Goal: Task Accomplishment & Management: Use online tool/utility

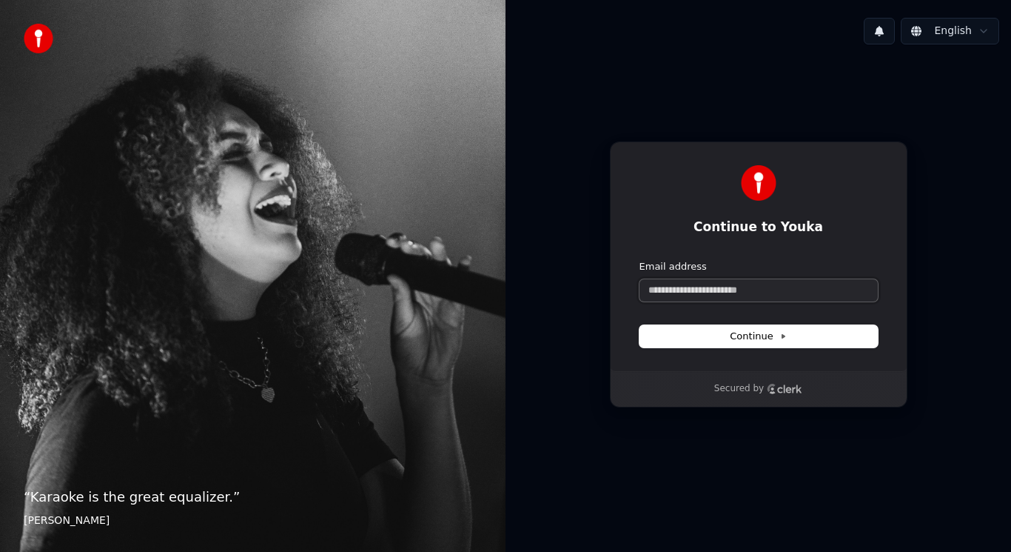
click at [710, 293] on input "Email address" at bounding box center [759, 290] width 238 height 22
click at [780, 334] on icon at bounding box center [783, 335] width 7 height 7
type input "**********"
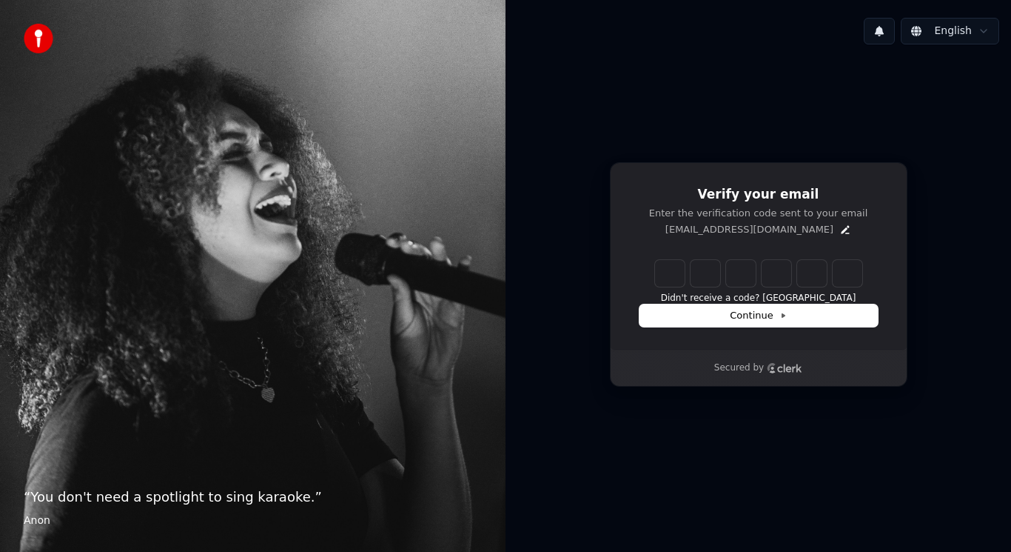
click at [669, 270] on input "Enter verification code" at bounding box center [758, 273] width 207 height 27
type input "******"
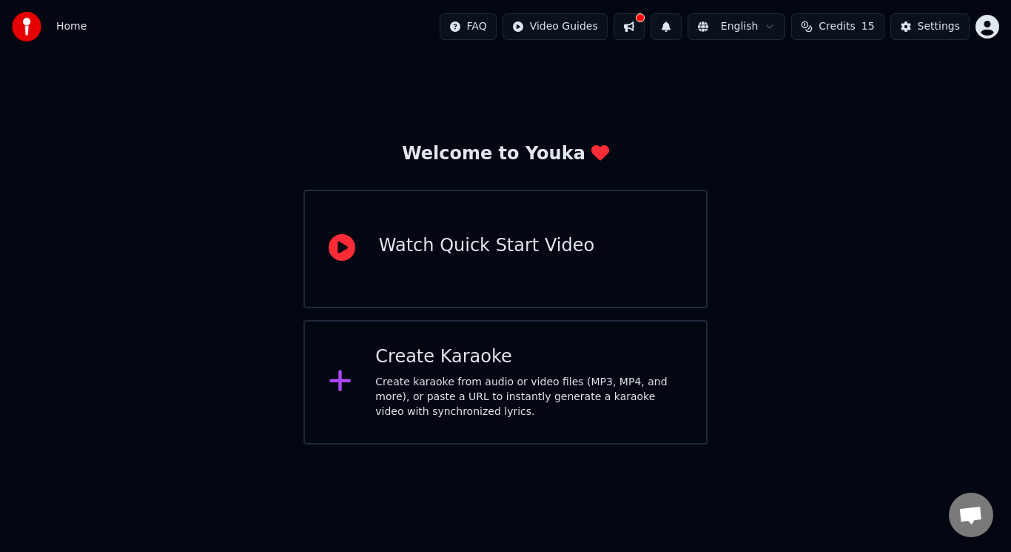
click at [492, 405] on div "Create karaoke from audio or video files (MP3, MP4, and more), or paste a URL t…" at bounding box center [528, 397] width 307 height 44
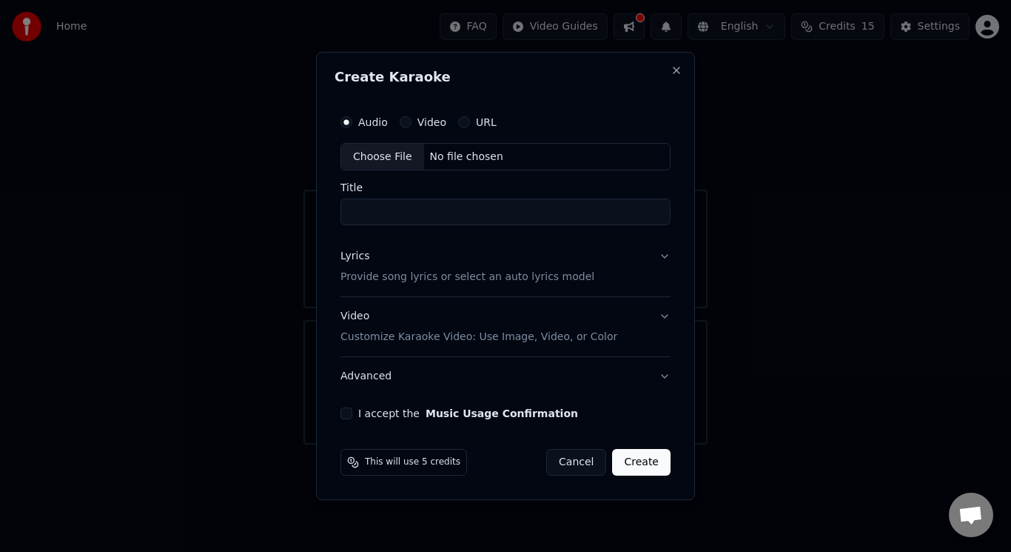
click at [346, 414] on button "I accept the Music Usage Confirmation" at bounding box center [347, 413] width 12 height 12
click at [376, 210] on input "Title" at bounding box center [506, 212] width 330 height 27
type input "****"
click at [427, 275] on p "Provide song lyrics or select an auto lyrics model" at bounding box center [468, 277] width 254 height 15
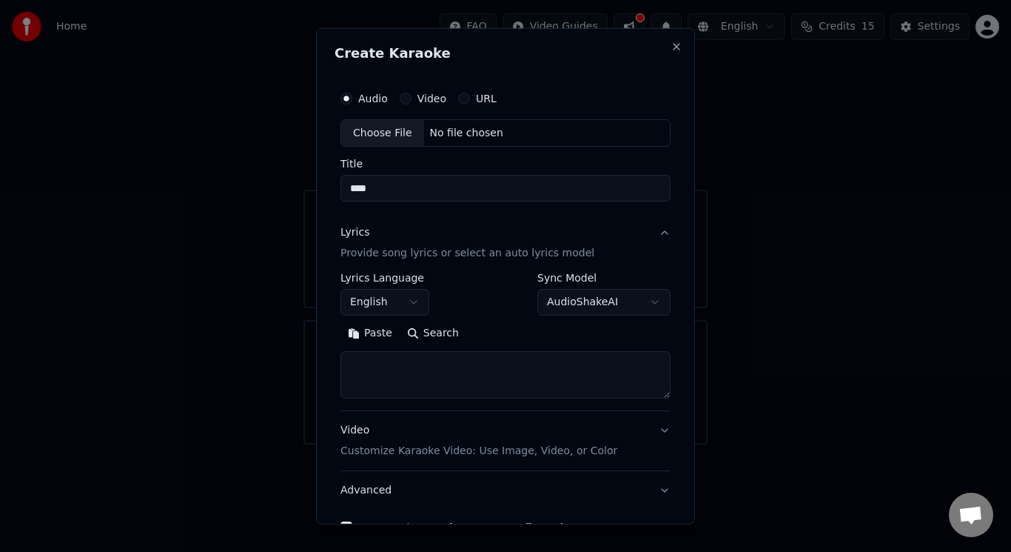
click at [643, 300] on body "**********" at bounding box center [505, 222] width 1011 height 444
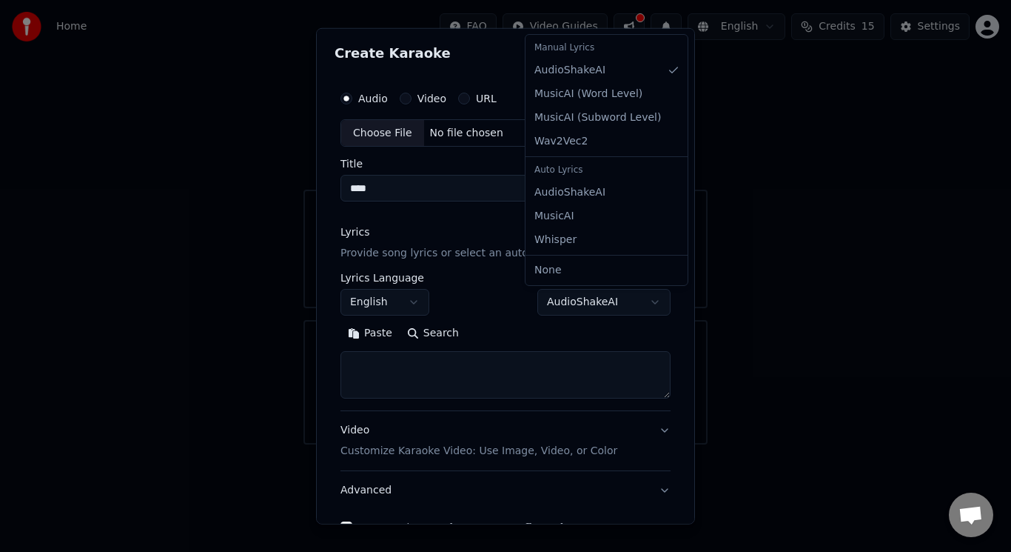
click at [646, 296] on body "**********" at bounding box center [505, 222] width 1011 height 444
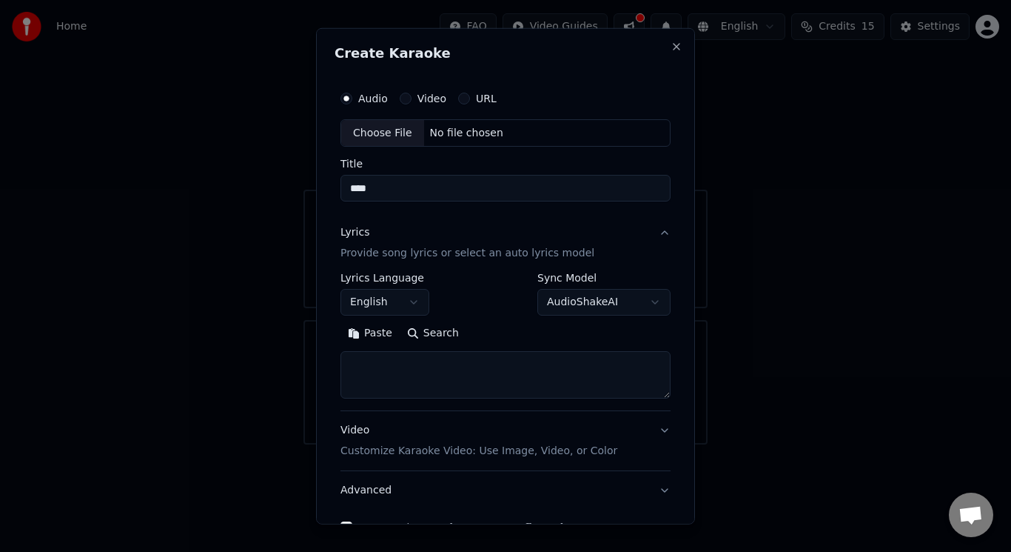
click at [355, 332] on button "Paste" at bounding box center [370, 333] width 59 height 24
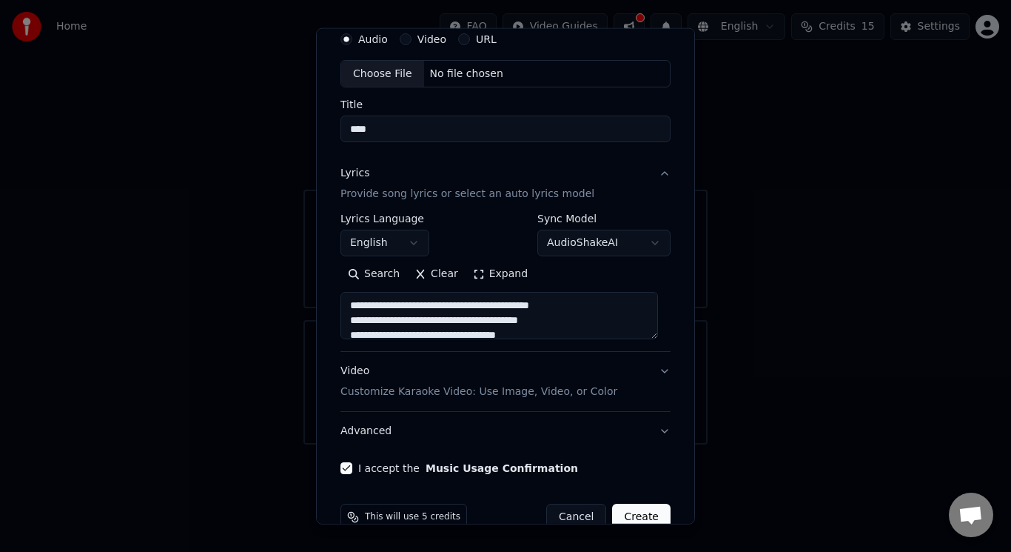
scroll to position [90, 0]
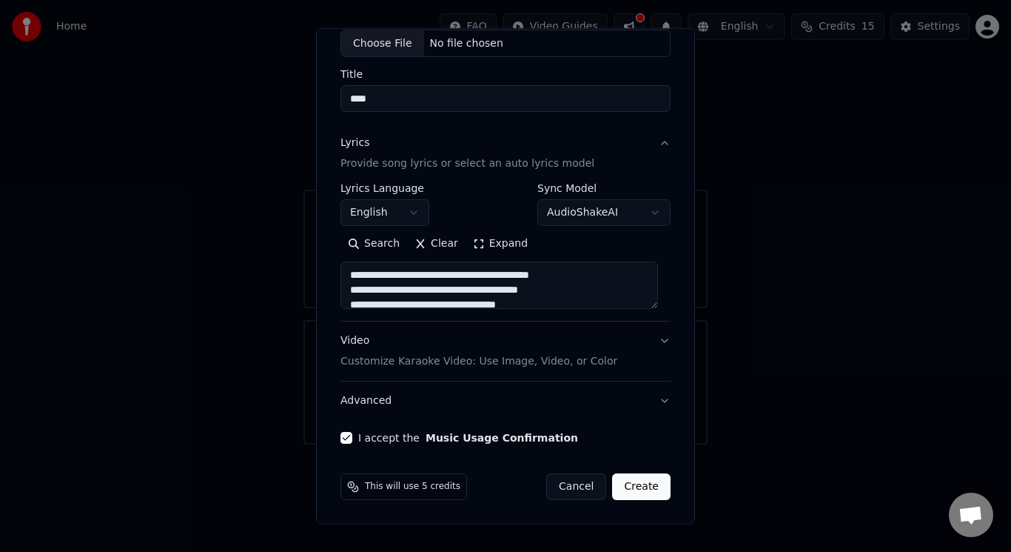
click at [497, 362] on p "Customize Karaoke Video: Use Image, Video, or Color" at bounding box center [479, 361] width 277 height 15
type textarea "**********"
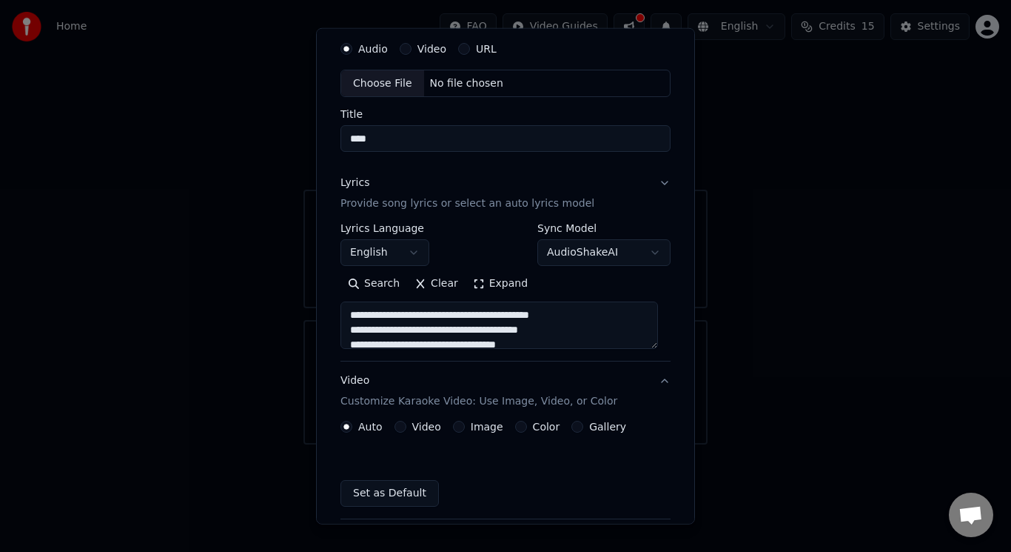
scroll to position [50, 0]
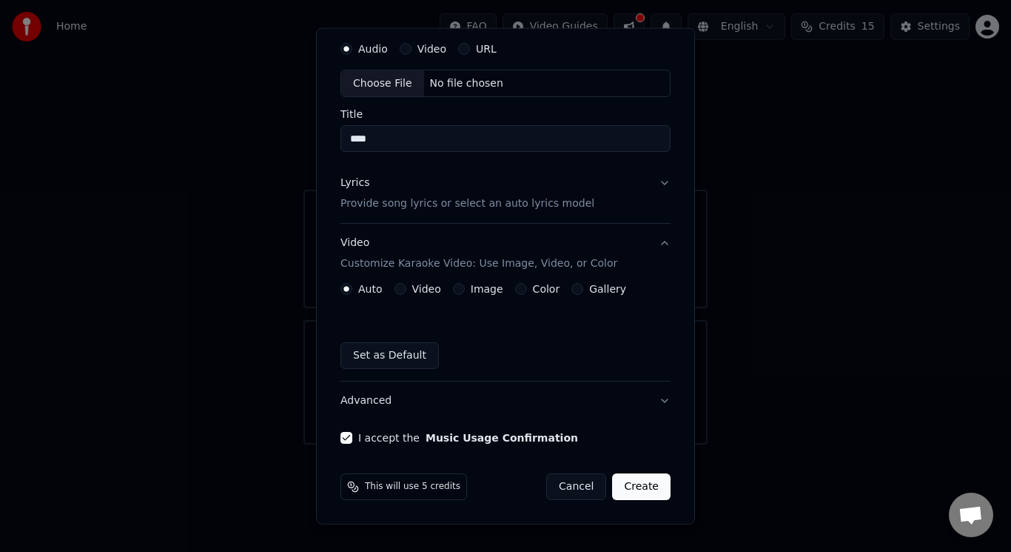
click at [396, 288] on button "Video" at bounding box center [401, 289] width 12 height 12
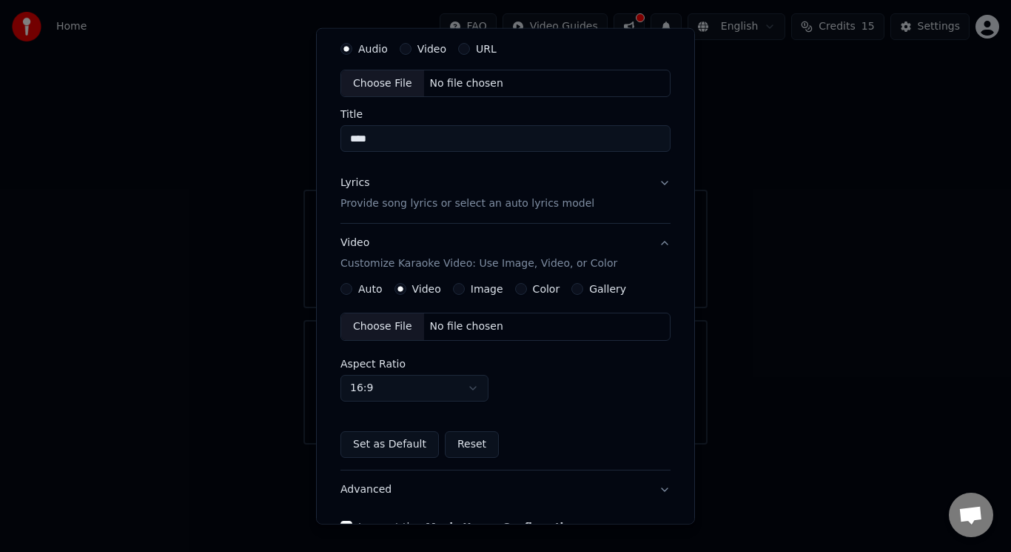
click at [384, 326] on div "Choose File" at bounding box center [382, 326] width 83 height 27
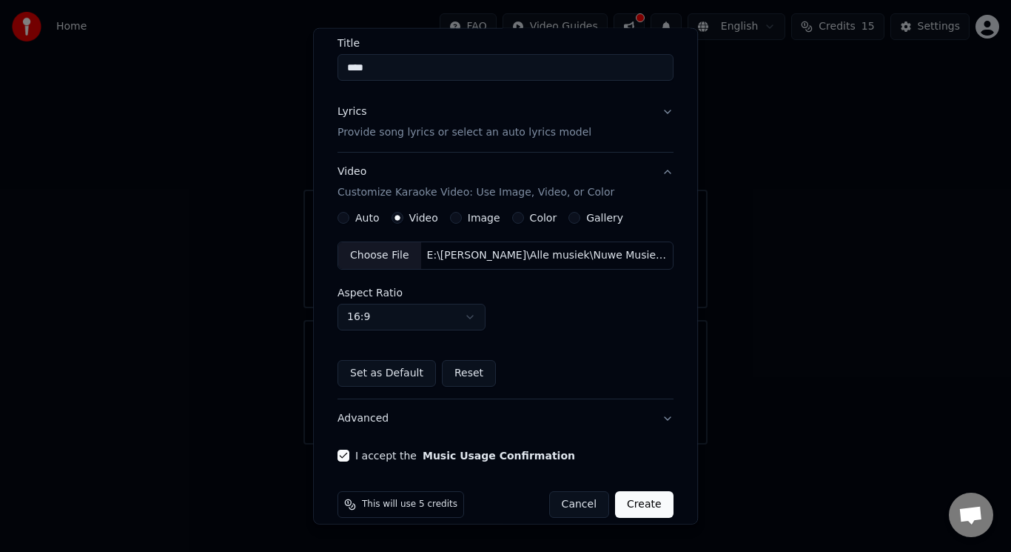
scroll to position [138, 0]
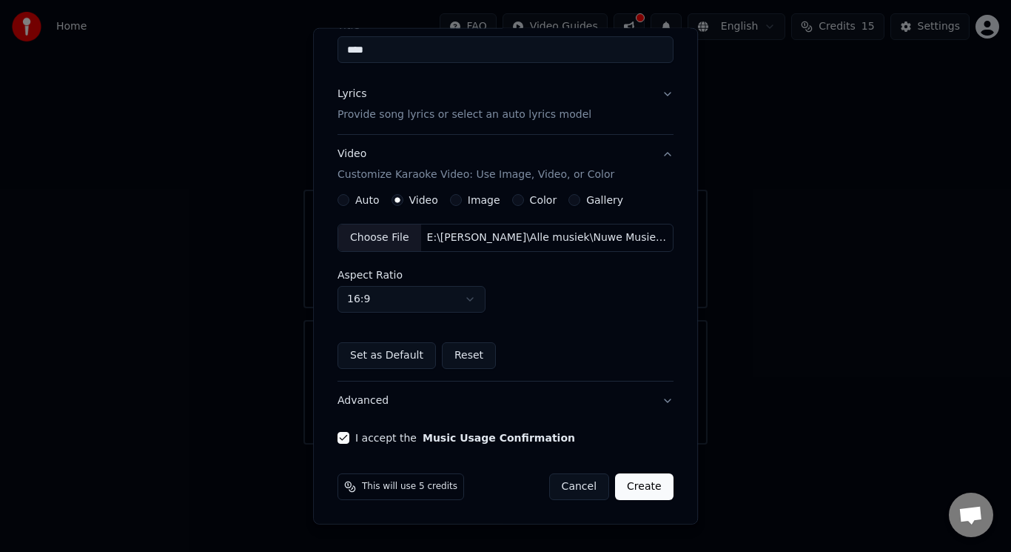
click at [644, 491] on button "Create" at bounding box center [644, 486] width 58 height 27
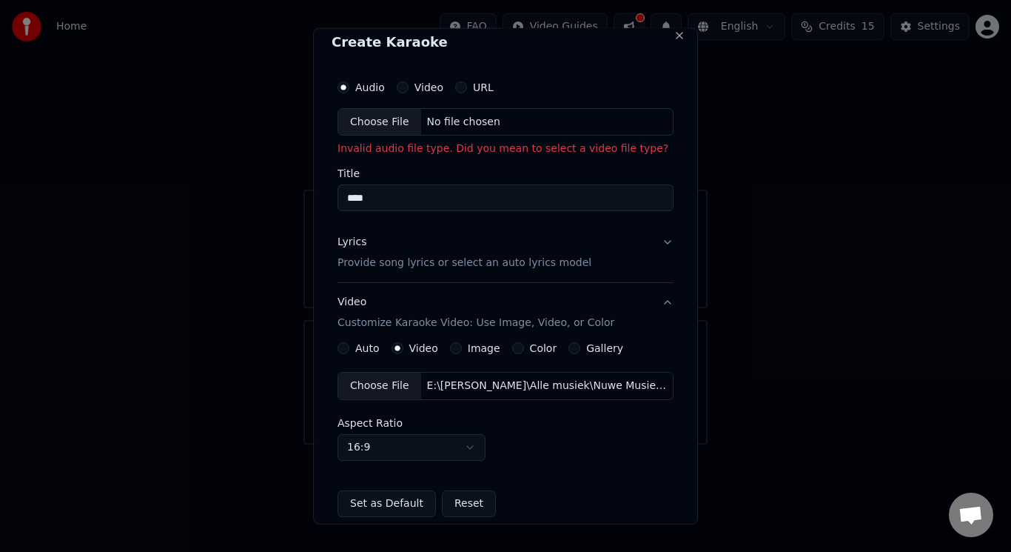
scroll to position [0, 0]
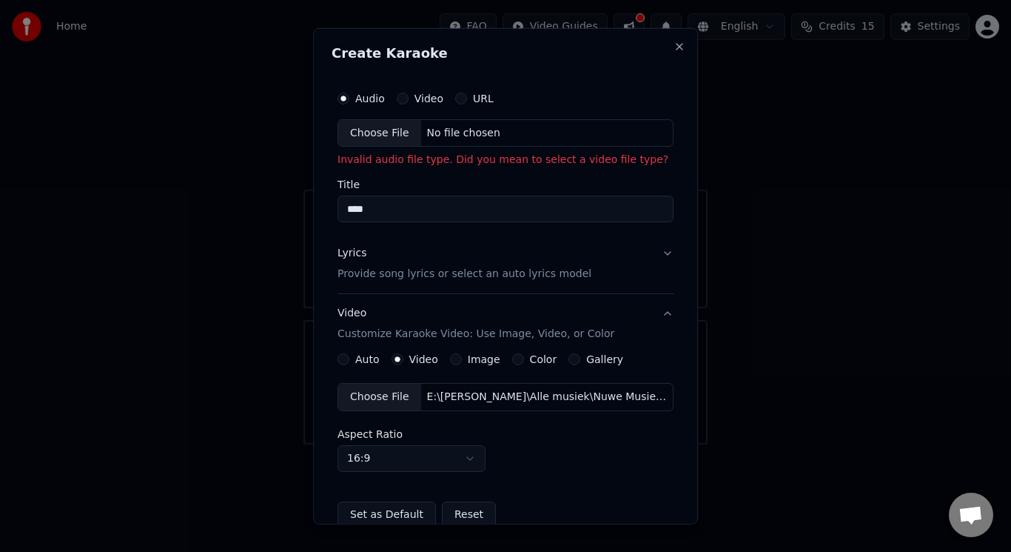
click at [361, 135] on div "Choose File" at bounding box center [379, 132] width 83 height 27
type input "**********"
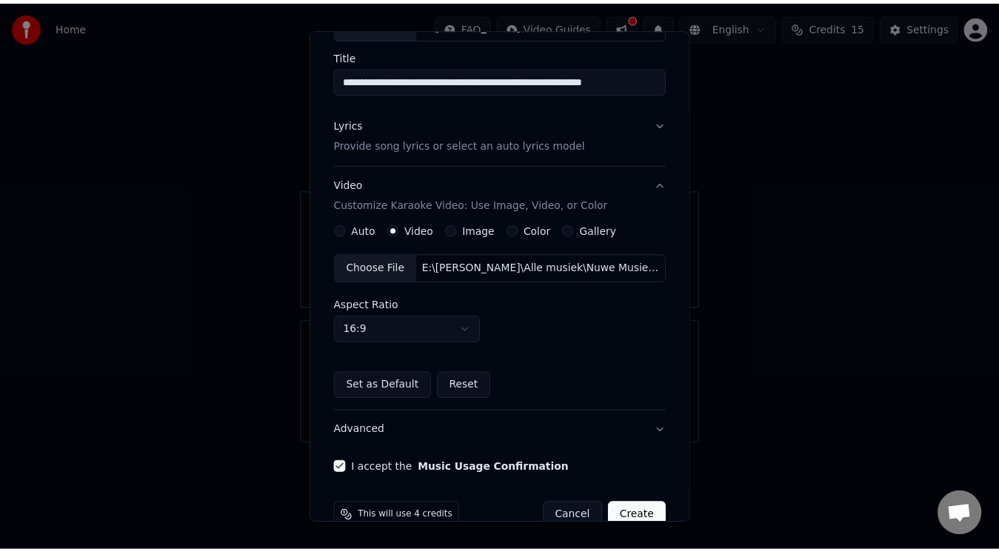
scroll to position [138, 0]
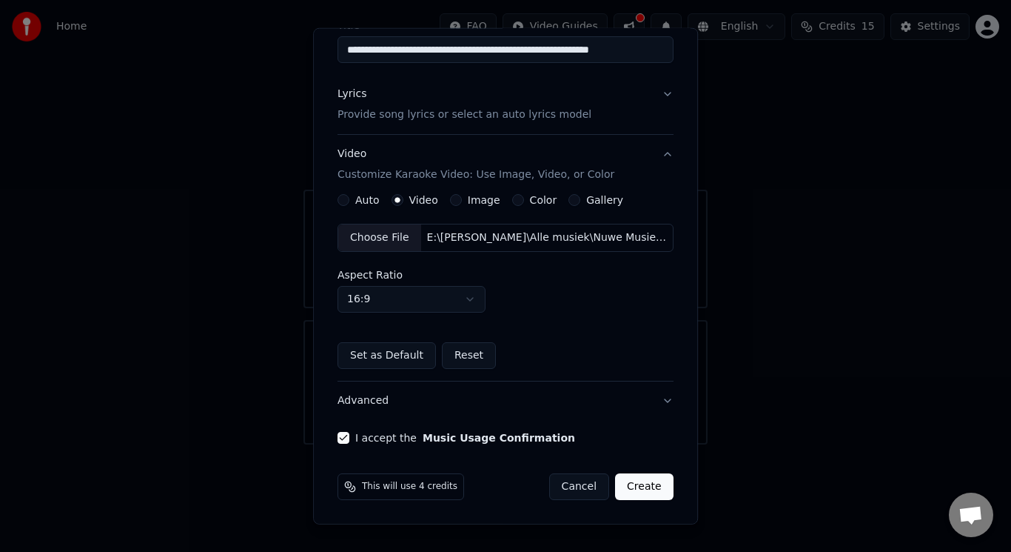
click at [639, 489] on button "Create" at bounding box center [644, 486] width 58 height 27
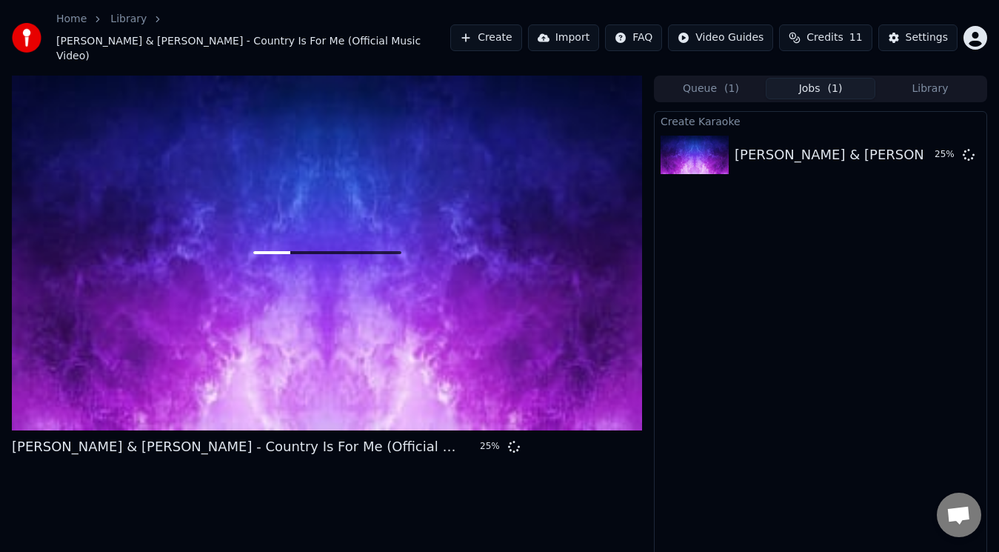
click at [841, 30] on span "Credits" at bounding box center [824, 37] width 36 height 15
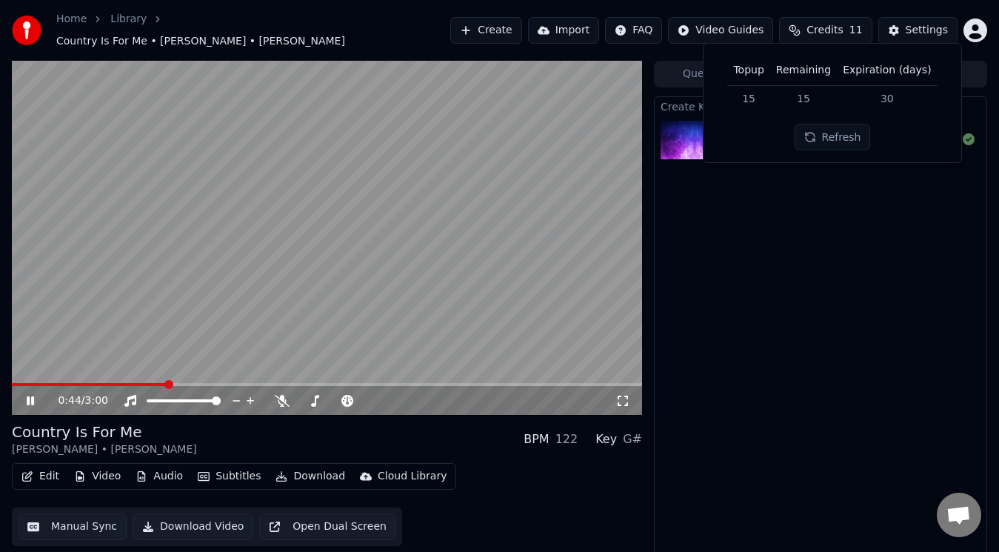
scroll to position [6, 0]
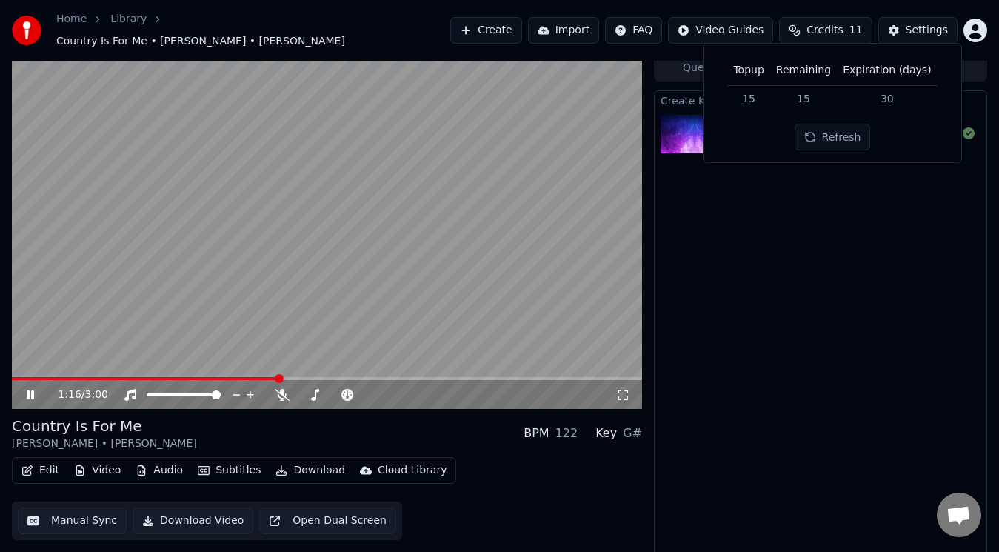
click at [34, 461] on button "Edit" at bounding box center [41, 470] width 50 height 21
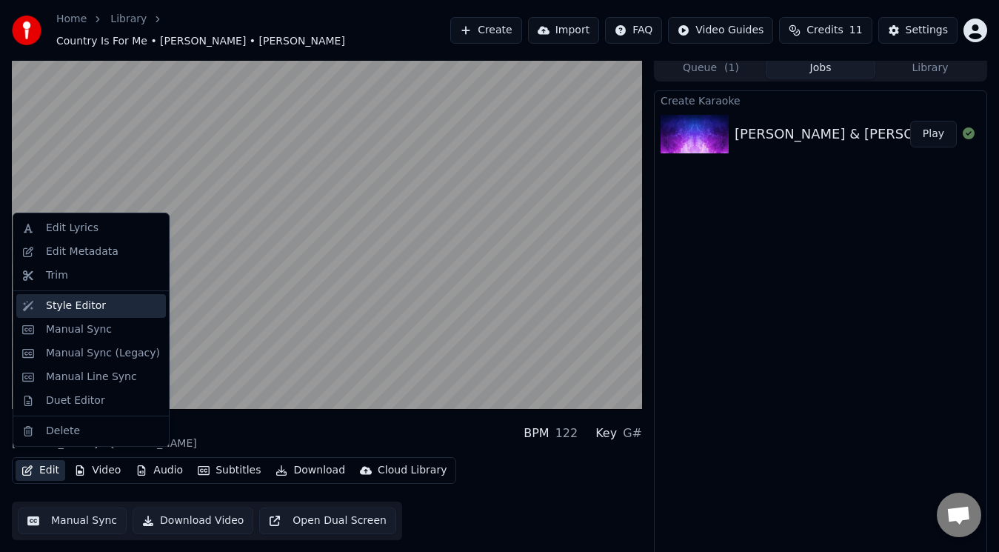
click at [90, 305] on div "Style Editor" at bounding box center [76, 305] width 60 height 15
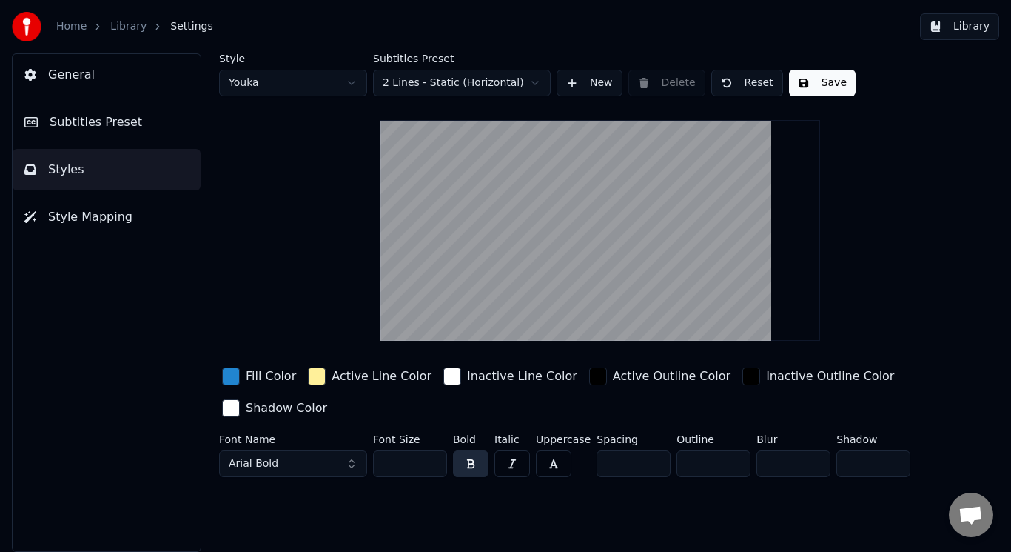
click at [342, 84] on html "Home Library Settings Library General Subtitles Preset Styles Style Mapping Sty…" at bounding box center [505, 276] width 1011 height 552
click at [355, 78] on html "Home Library Settings Library General Subtitles Preset Styles Style Mapping Sty…" at bounding box center [505, 276] width 1011 height 552
click at [355, 84] on html "Home Library Settings Library General Subtitles Preset Styles Style Mapping Sty…" at bounding box center [505, 276] width 1011 height 552
click at [544, 84] on html "Home Library Settings Library General Subtitles Preset Styles Style Mapping Sty…" at bounding box center [505, 276] width 1011 height 552
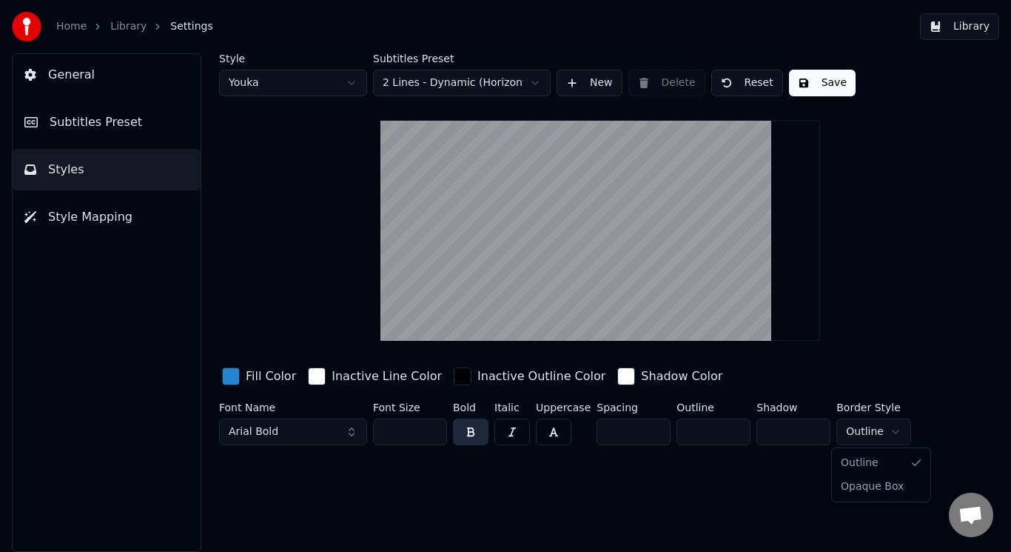
click at [886, 435] on html "Home Library Settings Library General Subtitles Preset Styles Style Mapping Sty…" at bounding box center [505, 276] width 1011 height 552
click at [911, 431] on html "Home Library Settings Library General Subtitles Preset Styles Style Mapping Sty…" at bounding box center [505, 276] width 1011 height 552
click at [310, 376] on div "button" at bounding box center [317, 376] width 18 height 18
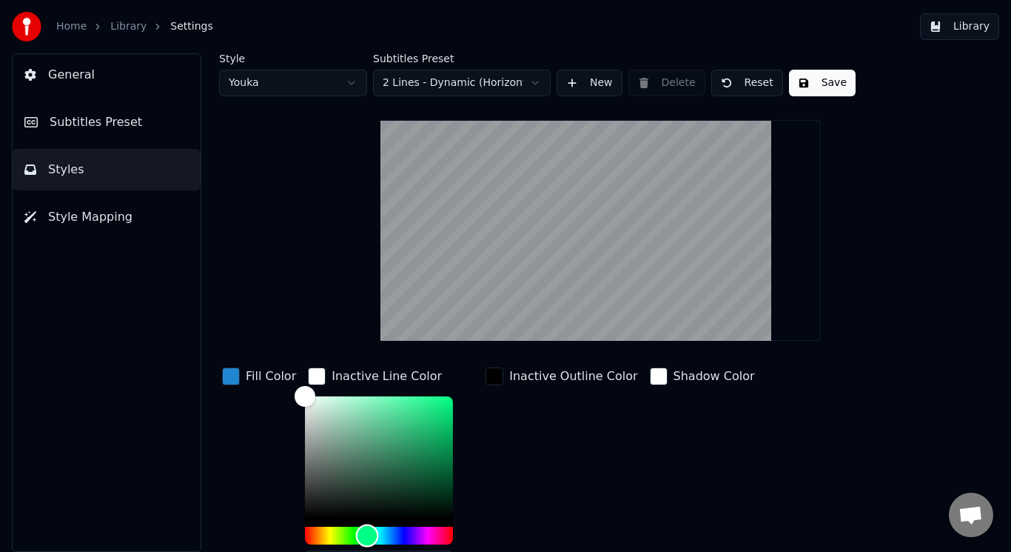
drag, startPoint x: 301, startPoint y: 532, endPoint x: 363, endPoint y: 536, distance: 61.6
click at [363, 536] on div "Hue" at bounding box center [367, 535] width 23 height 23
click at [439, 405] on div "Color" at bounding box center [379, 456] width 148 height 121
click at [520, 461] on div "Inactive Outline Color" at bounding box center [562, 476] width 158 height 224
type input "*******"
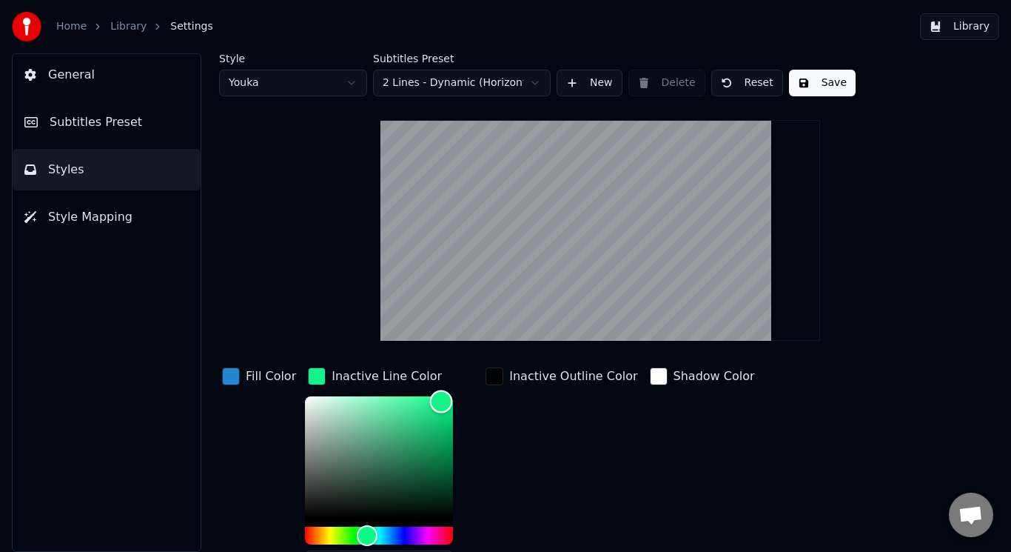
click at [437, 401] on div "Color" at bounding box center [441, 401] width 23 height 23
click at [827, 80] on button "Save" at bounding box center [822, 83] width 67 height 27
click at [90, 127] on span "Subtitles Preset" at bounding box center [96, 122] width 93 height 18
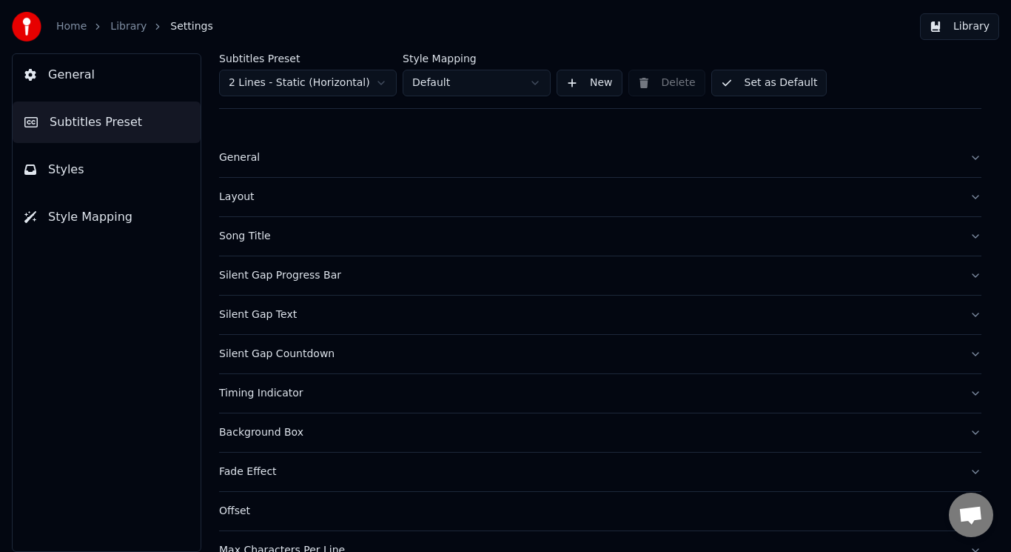
click at [279, 235] on div "Song Title" at bounding box center [588, 236] width 739 height 15
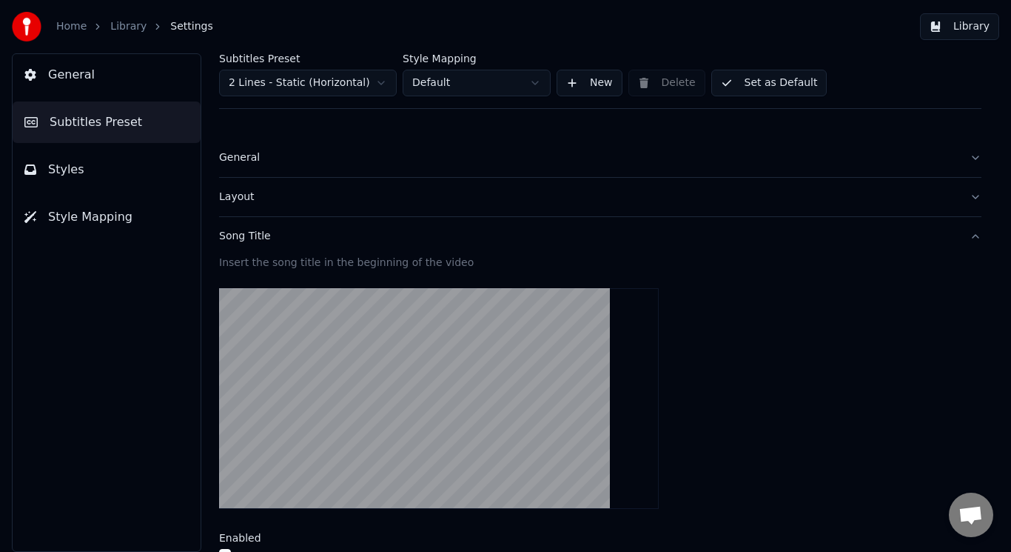
click at [246, 159] on div "General" at bounding box center [588, 157] width 739 height 15
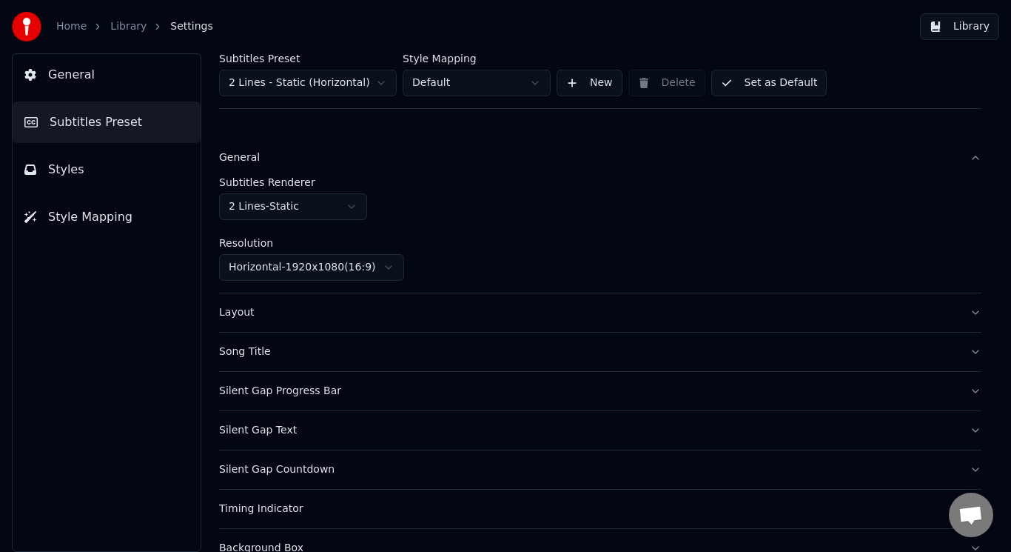
scroll to position [74, 0]
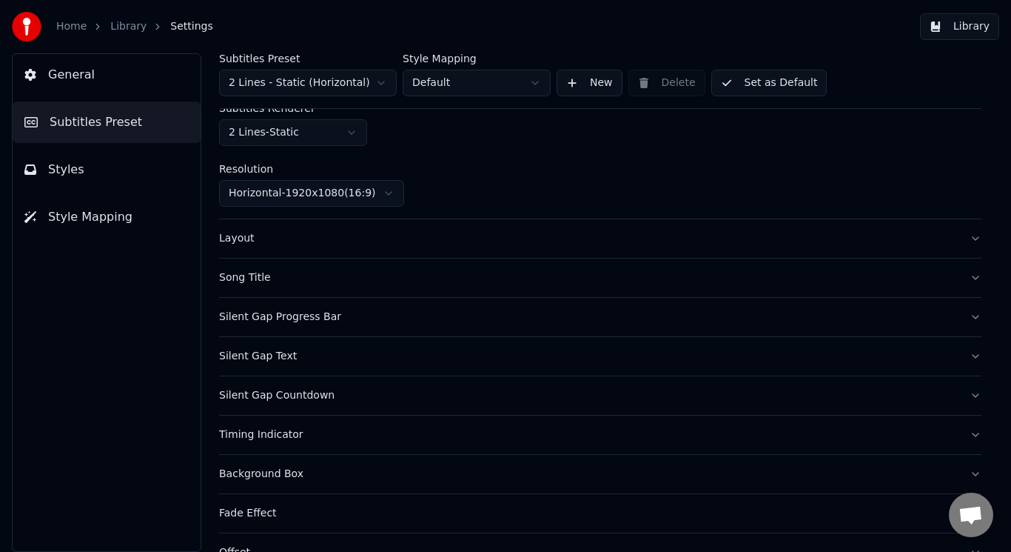
click at [251, 279] on div "Song Title" at bounding box center [588, 277] width 739 height 15
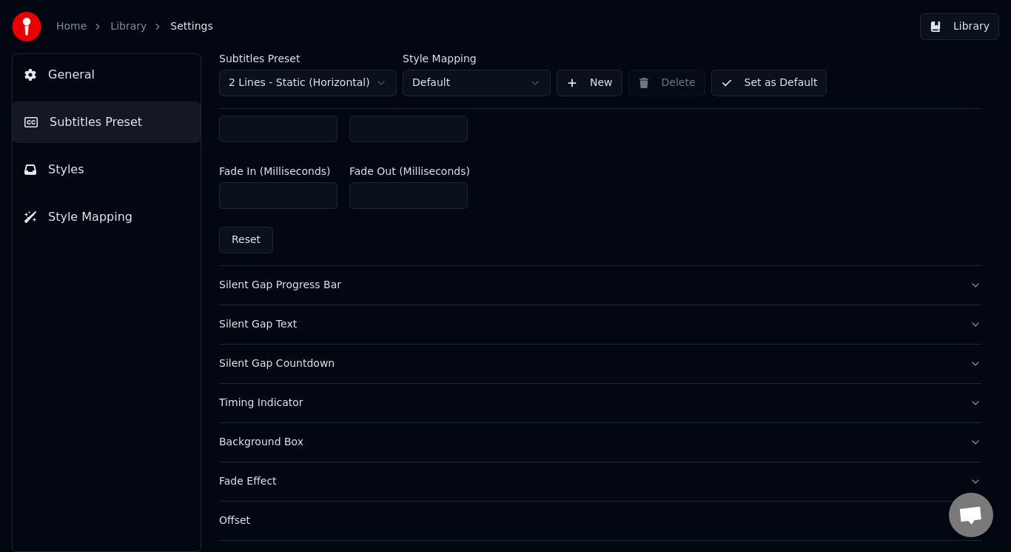
scroll to position [888, 0]
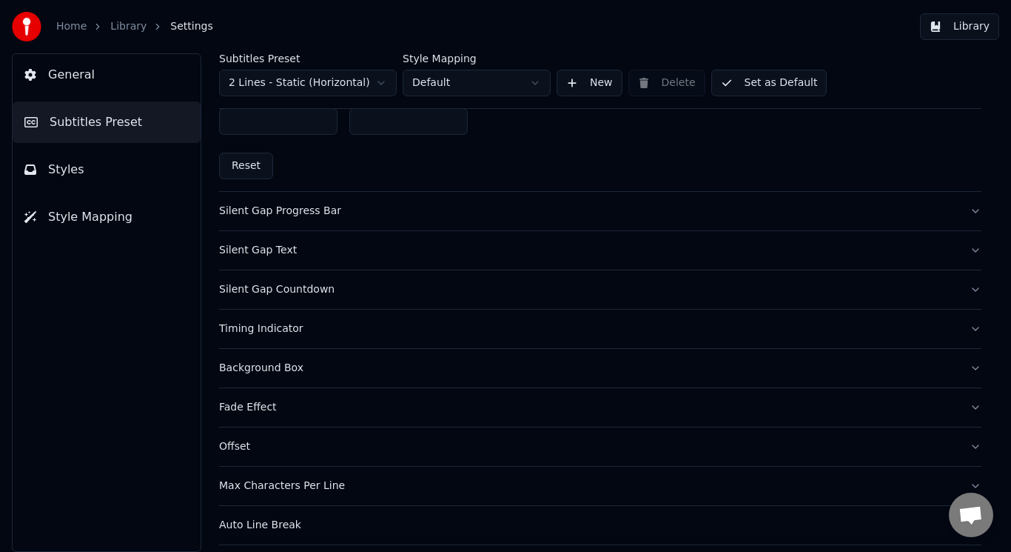
click at [274, 210] on div "Silent Gap Progress Bar" at bounding box center [588, 211] width 739 height 15
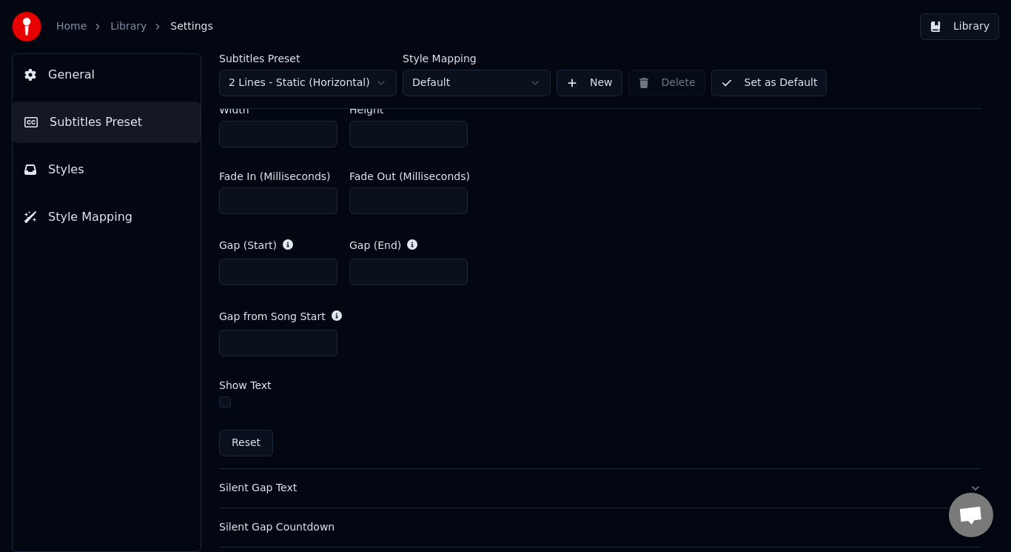
scroll to position [764, 0]
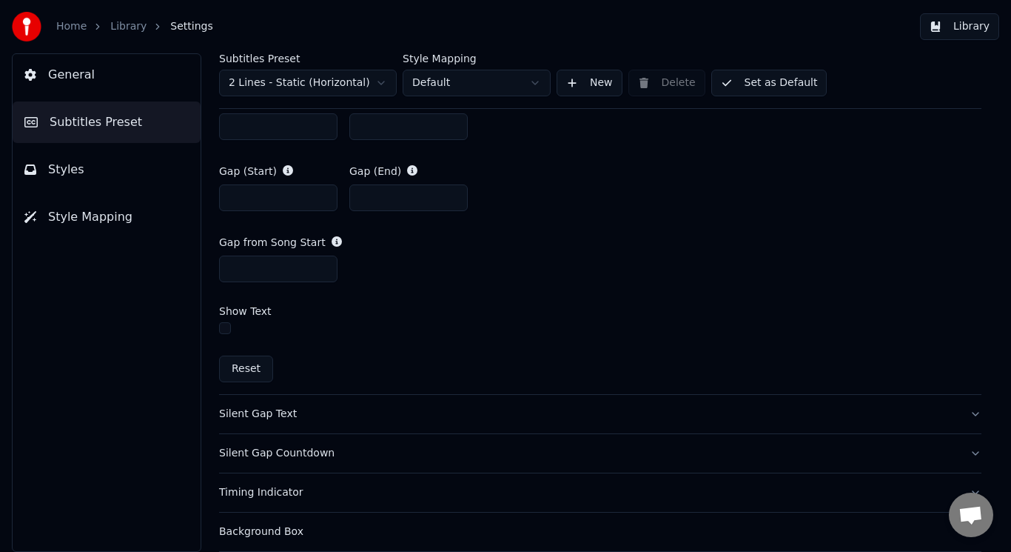
click at [226, 329] on button "button" at bounding box center [225, 328] width 12 height 12
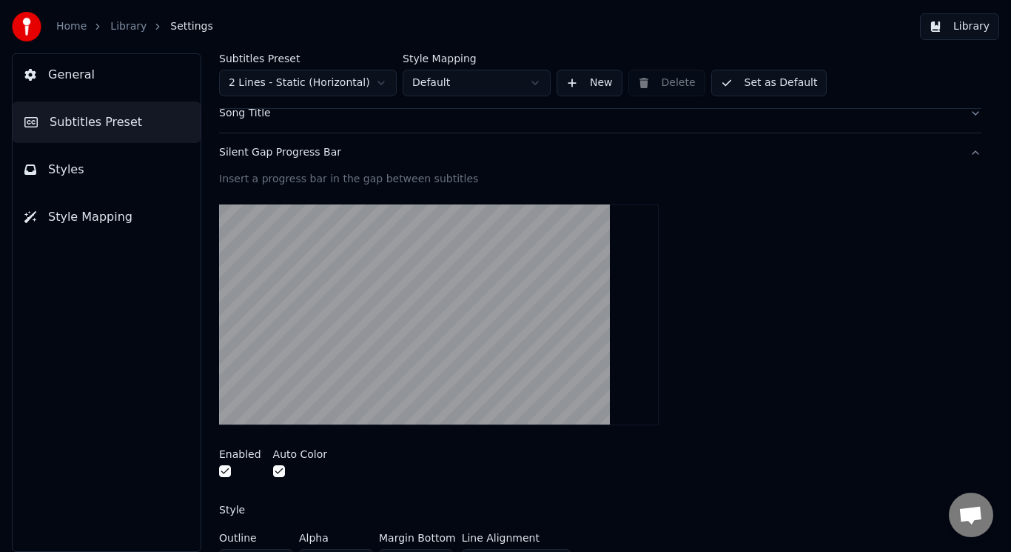
scroll to position [148, 0]
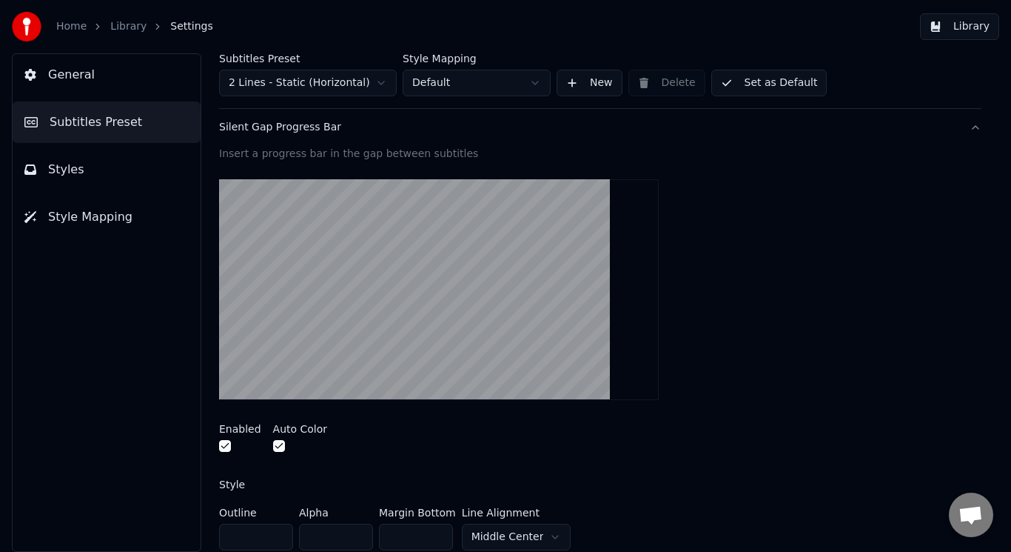
click at [406, 309] on video at bounding box center [439, 289] width 440 height 221
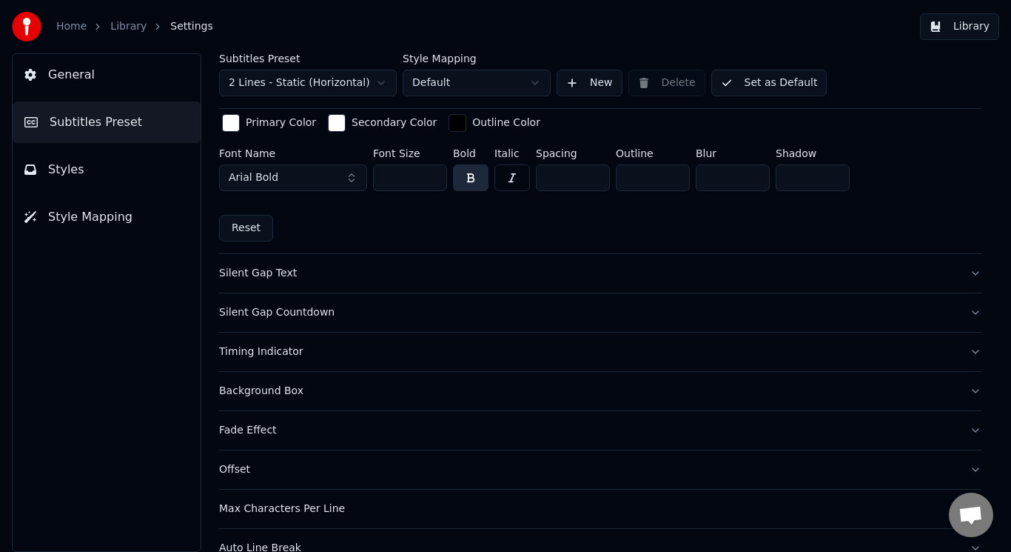
scroll to position [1111, 0]
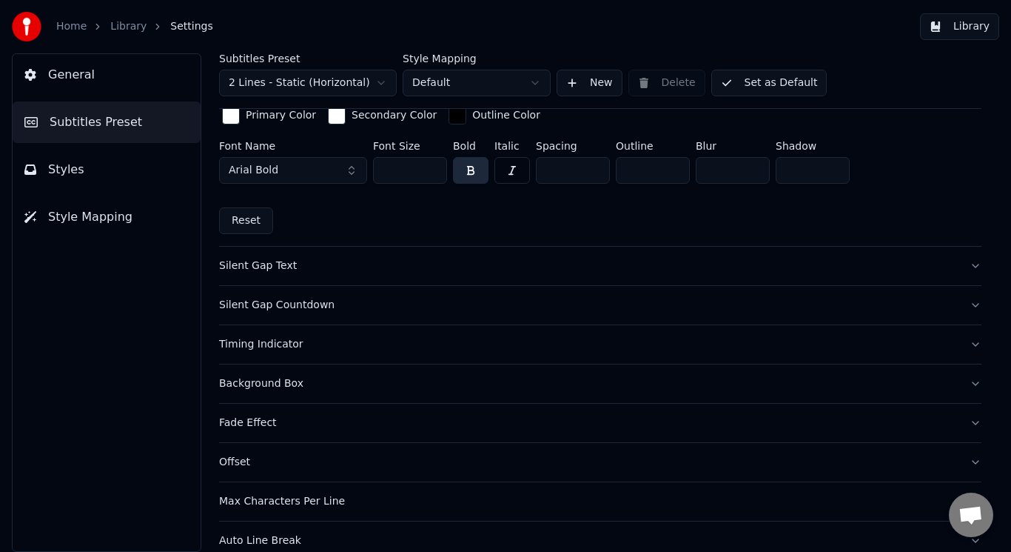
click at [254, 265] on div "Silent Gap Text" at bounding box center [588, 265] width 739 height 15
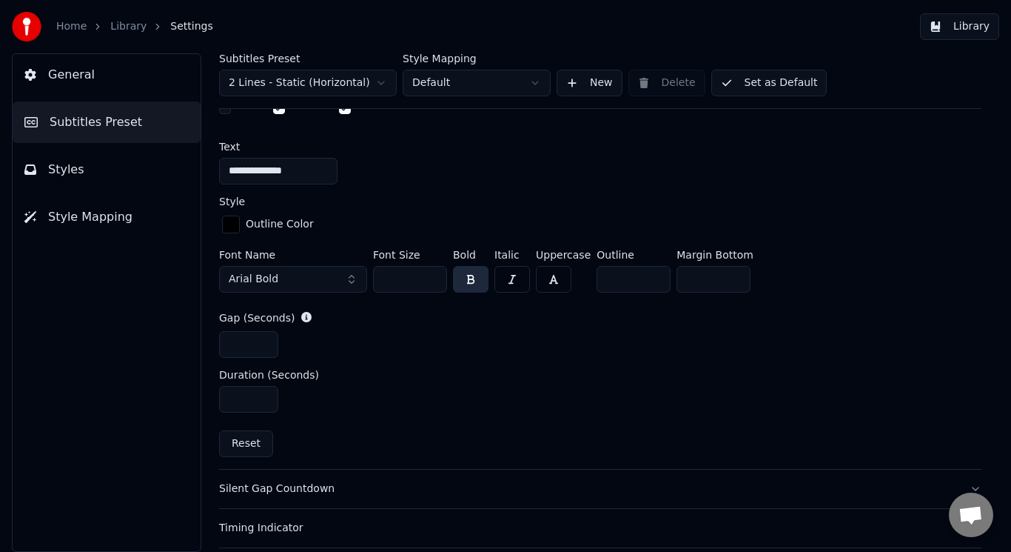
scroll to position [451, 0]
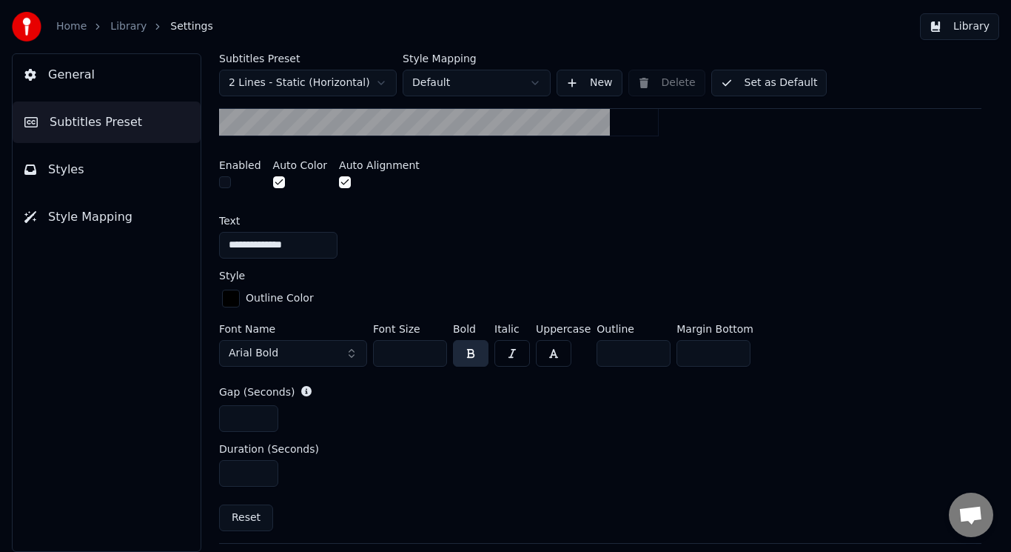
click at [225, 178] on button "button" at bounding box center [225, 182] width 12 height 12
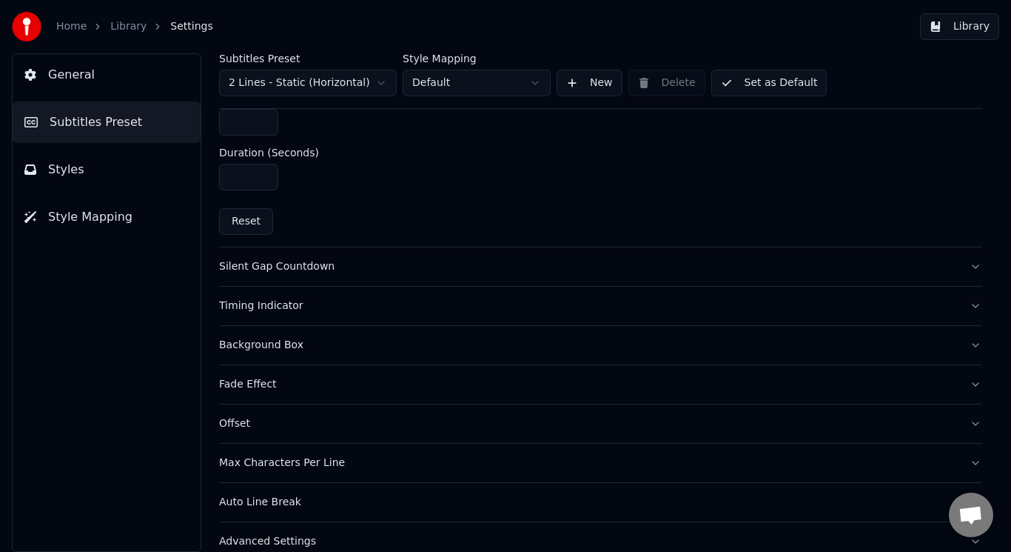
scroll to position [766, 0]
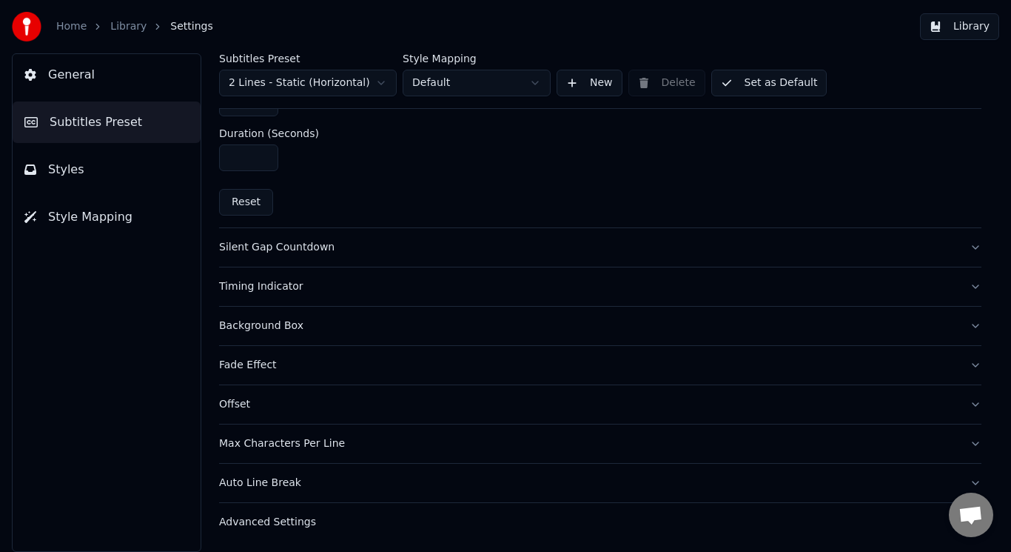
click at [280, 248] on div "Silent Gap Countdown" at bounding box center [588, 247] width 739 height 15
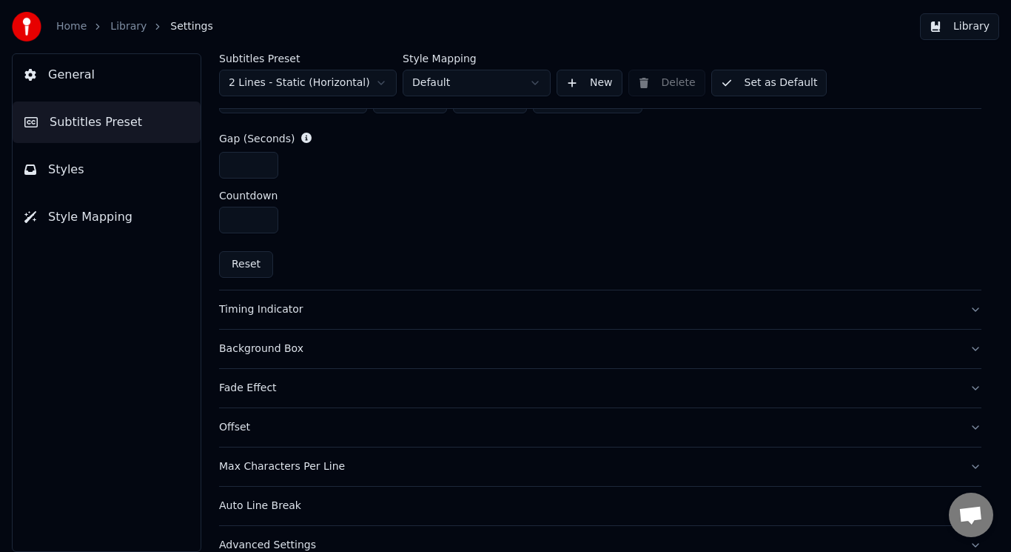
scroll to position [712, 0]
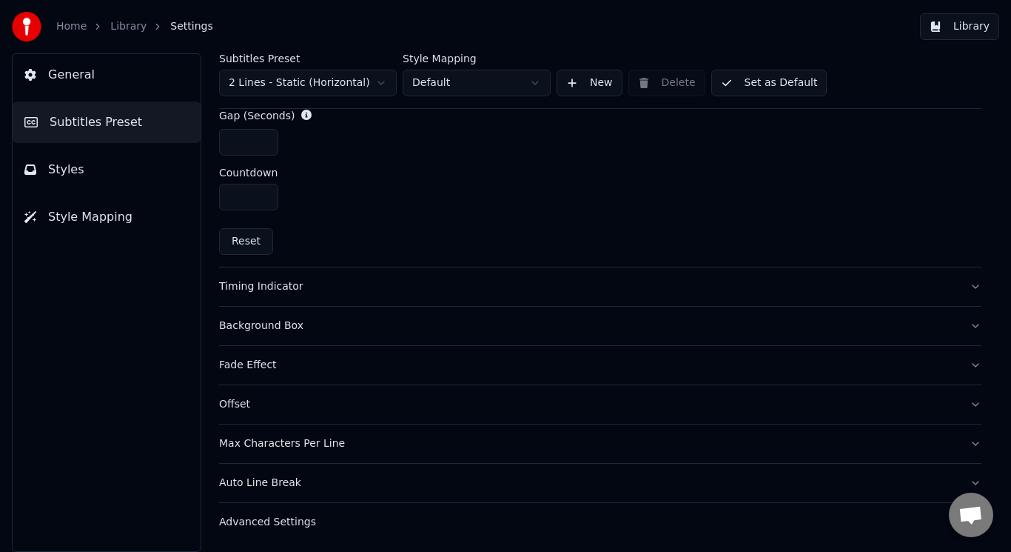
click at [257, 321] on div "Background Box" at bounding box center [588, 325] width 739 height 15
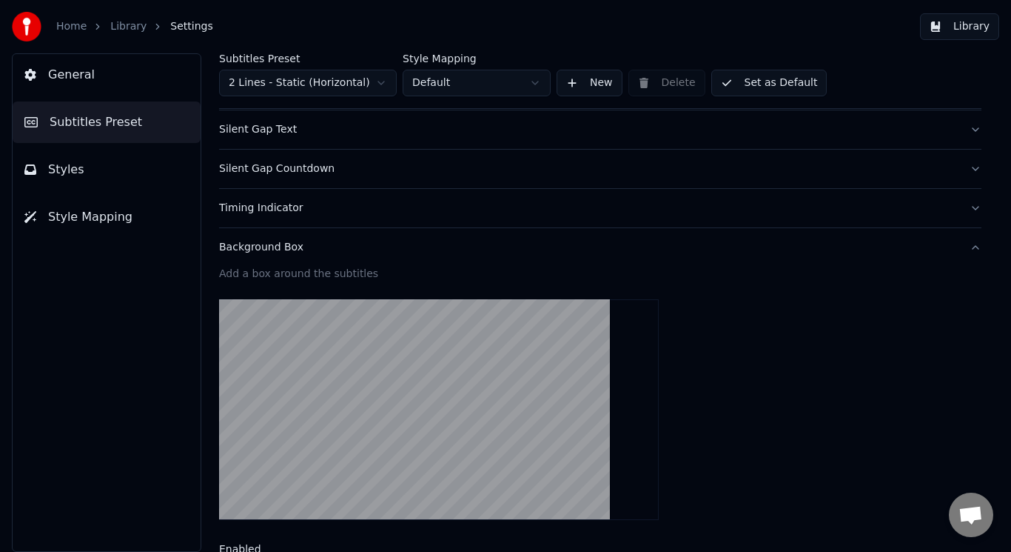
scroll to position [170, 0]
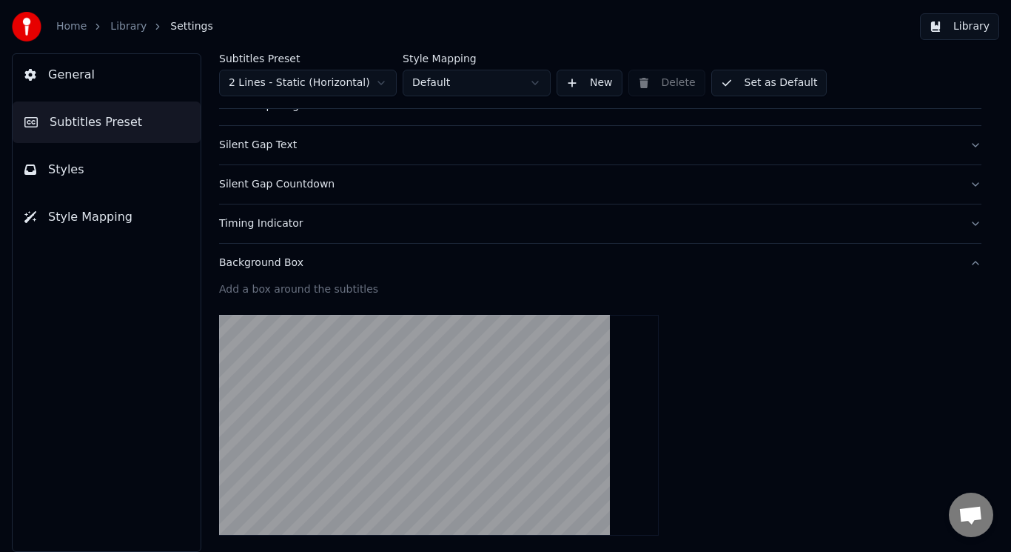
click at [232, 267] on div "Background Box" at bounding box center [588, 262] width 739 height 15
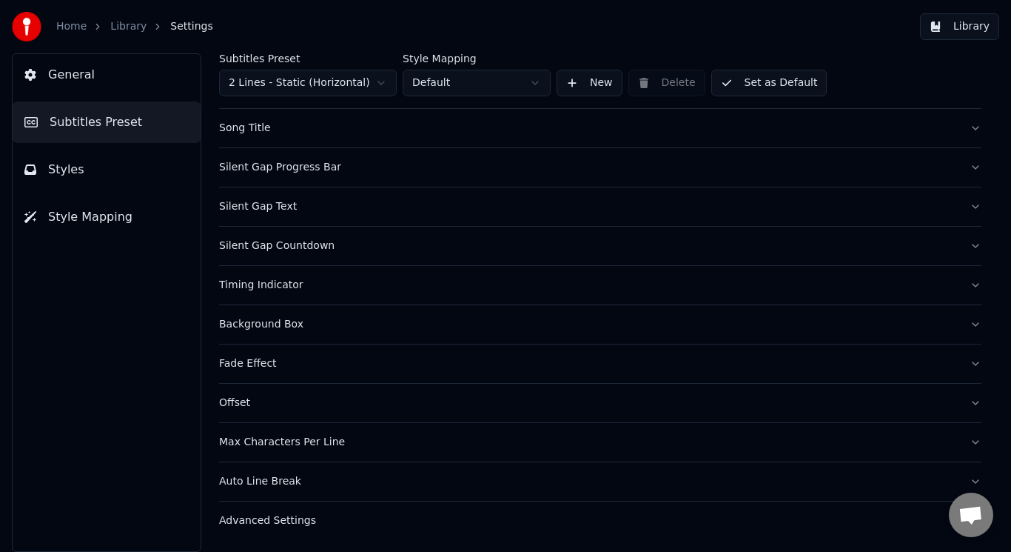
click at [253, 325] on div "Background Box" at bounding box center [588, 324] width 739 height 15
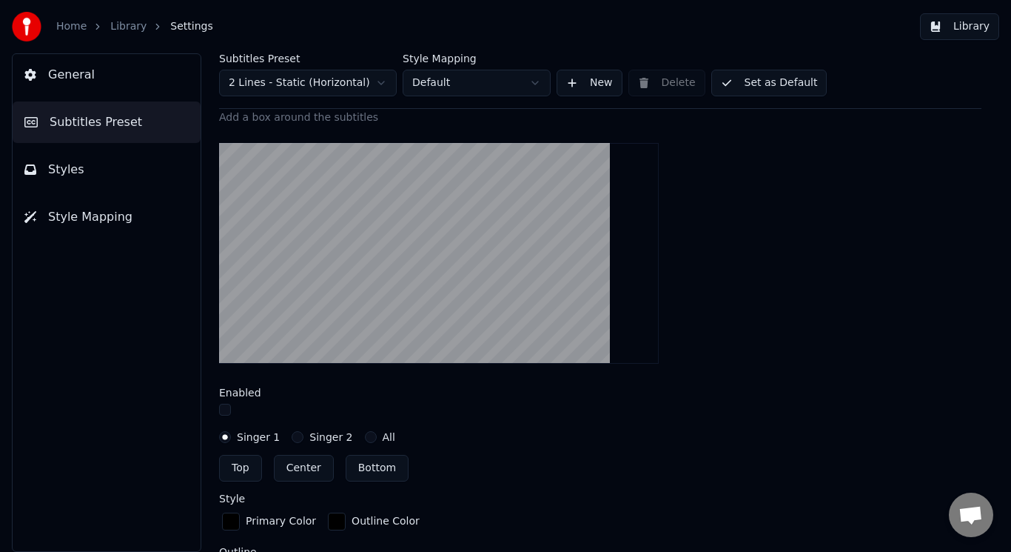
scroll to position [466, 0]
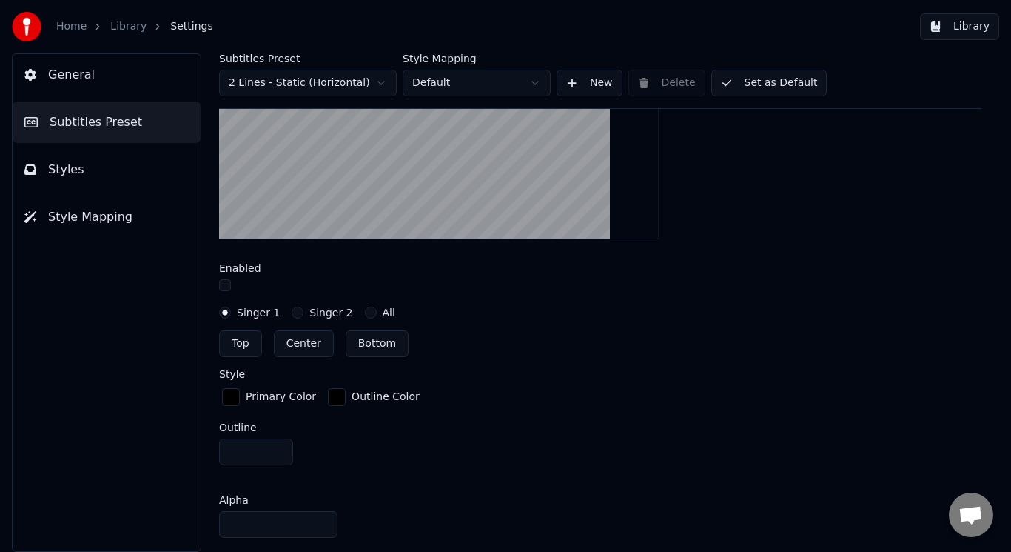
click at [224, 285] on button "button" at bounding box center [225, 285] width 12 height 12
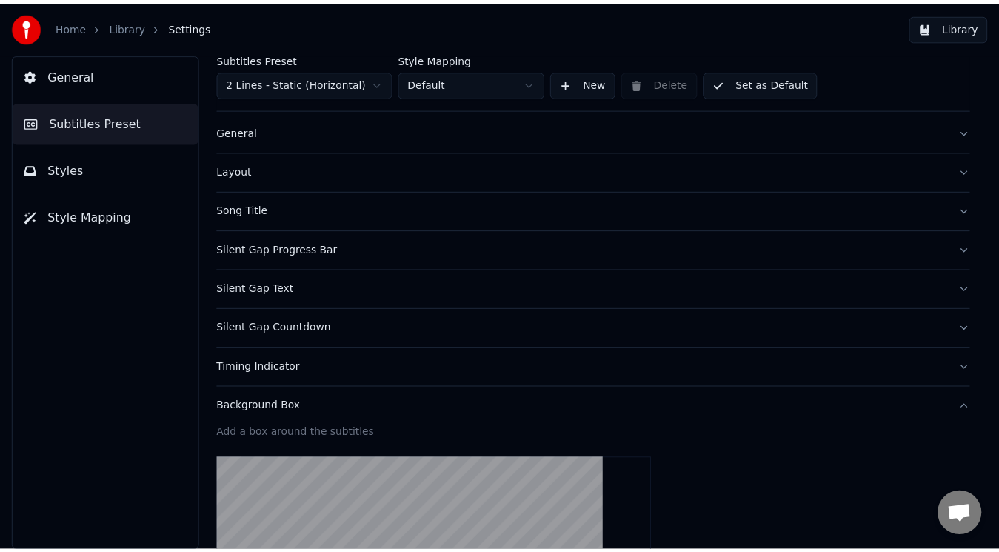
scroll to position [0, 0]
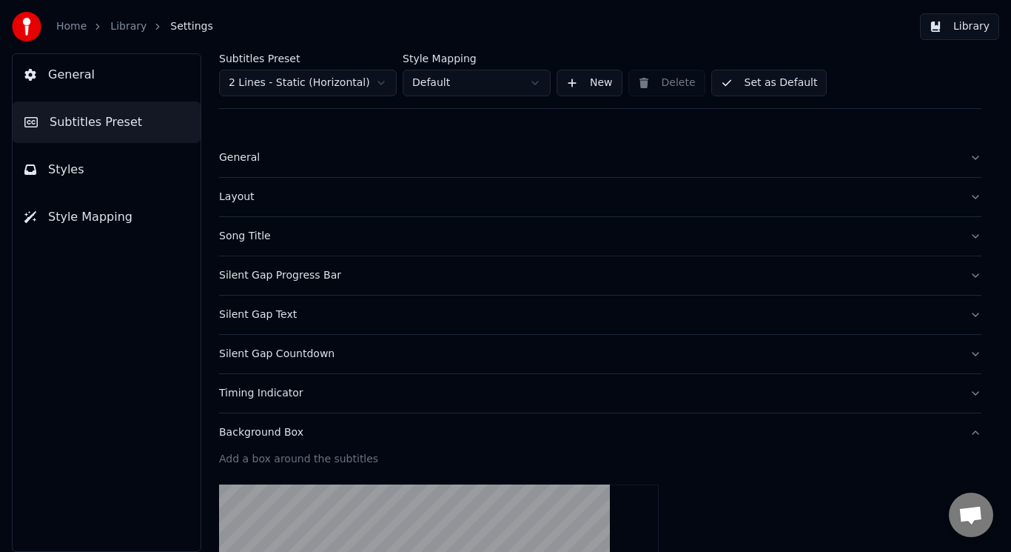
click at [73, 167] on span "Styles" at bounding box center [66, 170] width 36 height 18
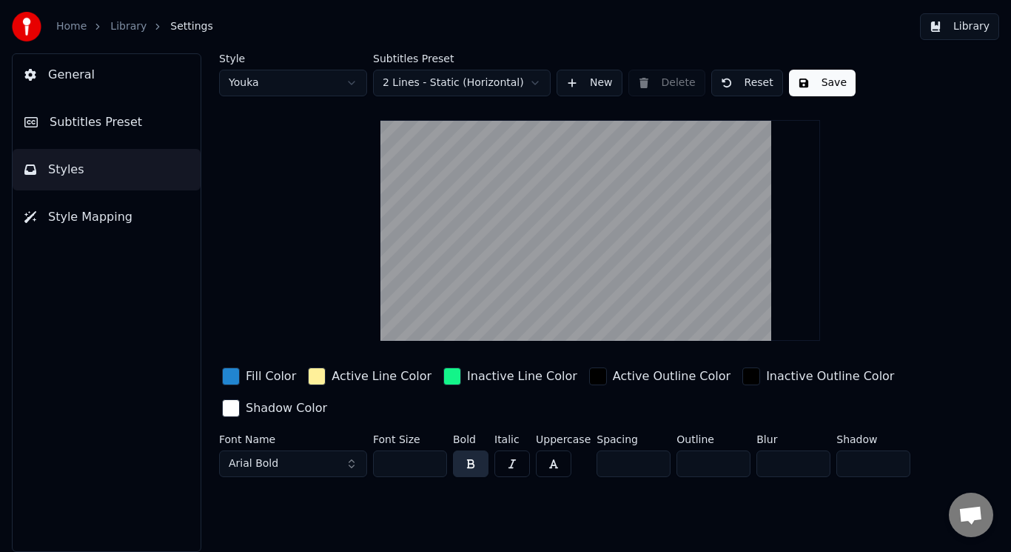
click at [90, 216] on span "Style Mapping" at bounding box center [90, 217] width 84 height 18
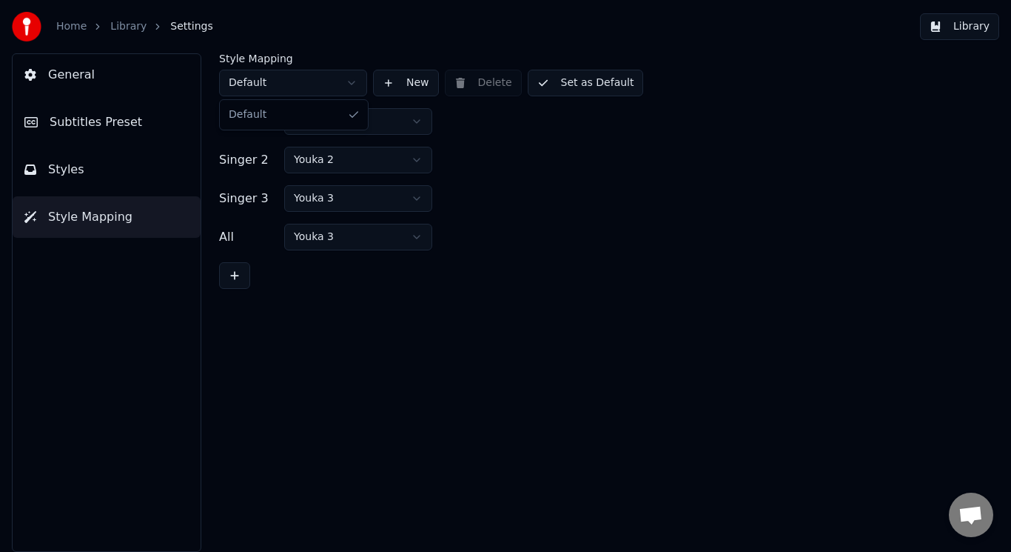
click at [350, 83] on html "Home Library Settings Library General Subtitles Preset Styles Style Mapping Sty…" at bounding box center [505, 276] width 1011 height 552
click at [64, 76] on span "General" at bounding box center [71, 75] width 47 height 18
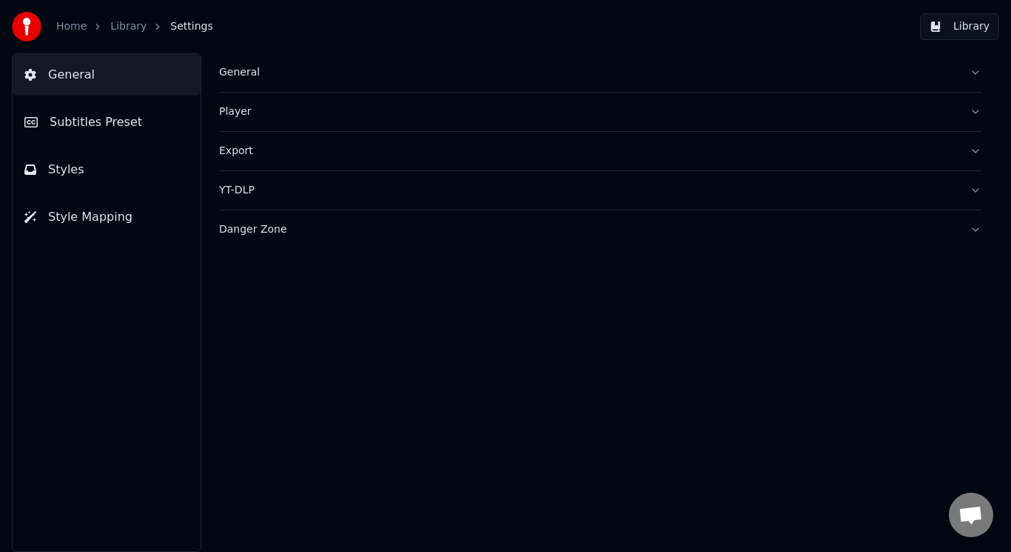
click at [62, 33] on link "Home" at bounding box center [71, 26] width 30 height 15
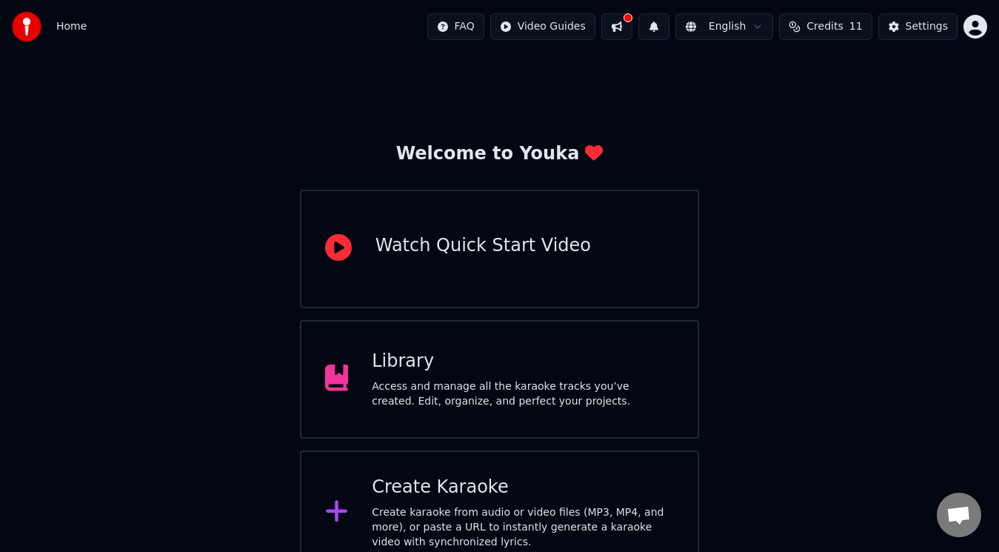
click at [26, 30] on img at bounding box center [27, 27] width 30 height 30
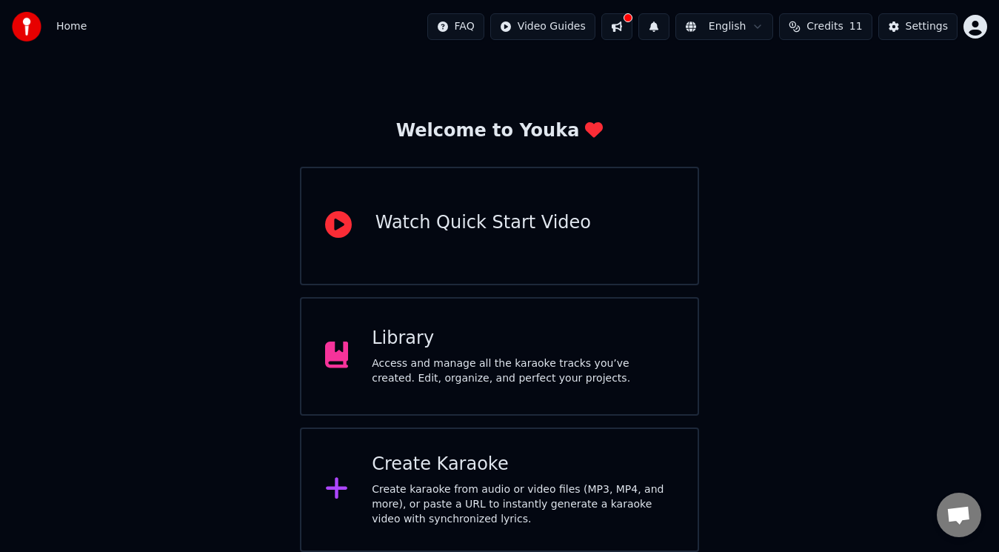
click at [426, 350] on div "Library Access and manage all the karaoke tracks you’ve created. Edit, organize…" at bounding box center [523, 356] width 302 height 59
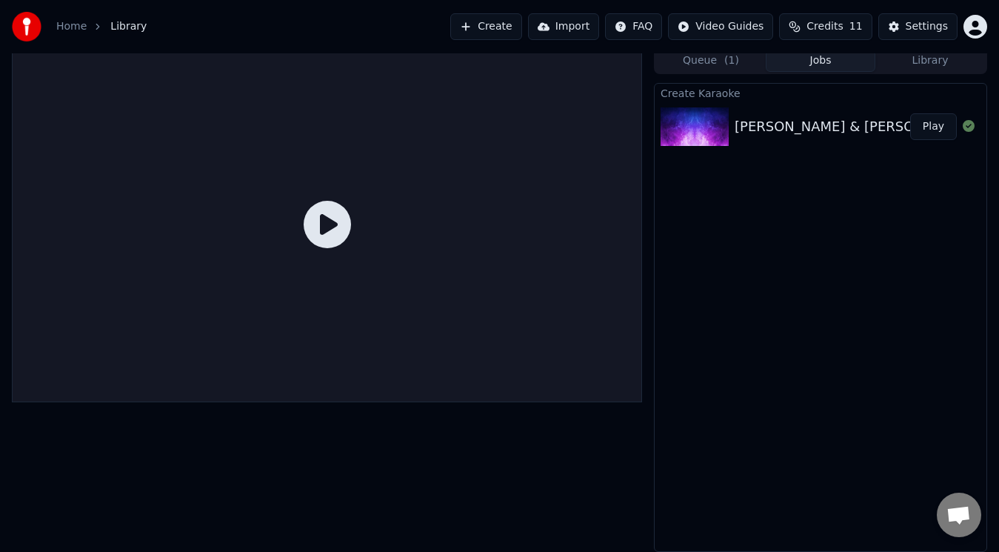
click at [772, 124] on div "[PERSON_NAME] & [PERSON_NAME] - Country Is For Me (Official Music Video)" at bounding box center [991, 126] width 515 height 21
click at [321, 222] on icon at bounding box center [327, 224] width 47 height 47
click at [937, 133] on button "Play" at bounding box center [933, 126] width 47 height 27
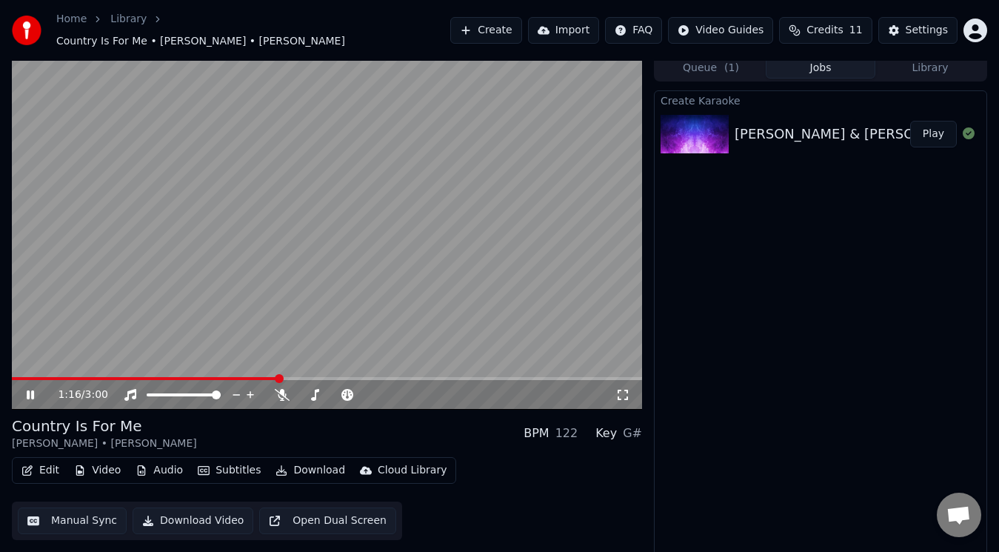
click at [620, 389] on icon at bounding box center [622, 395] width 15 height 12
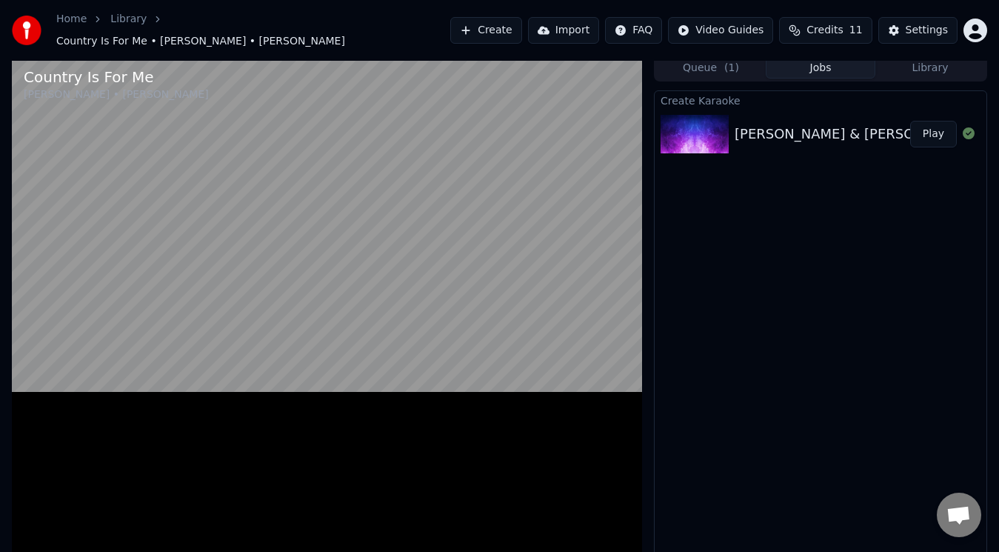
scroll to position [4, 0]
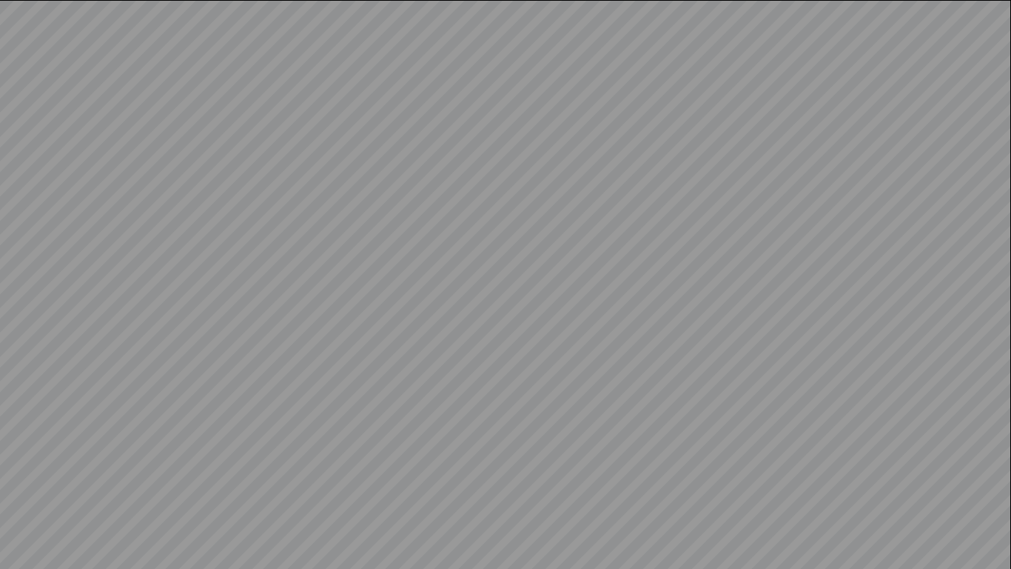
click at [555, 255] on video at bounding box center [505, 284] width 1011 height 569
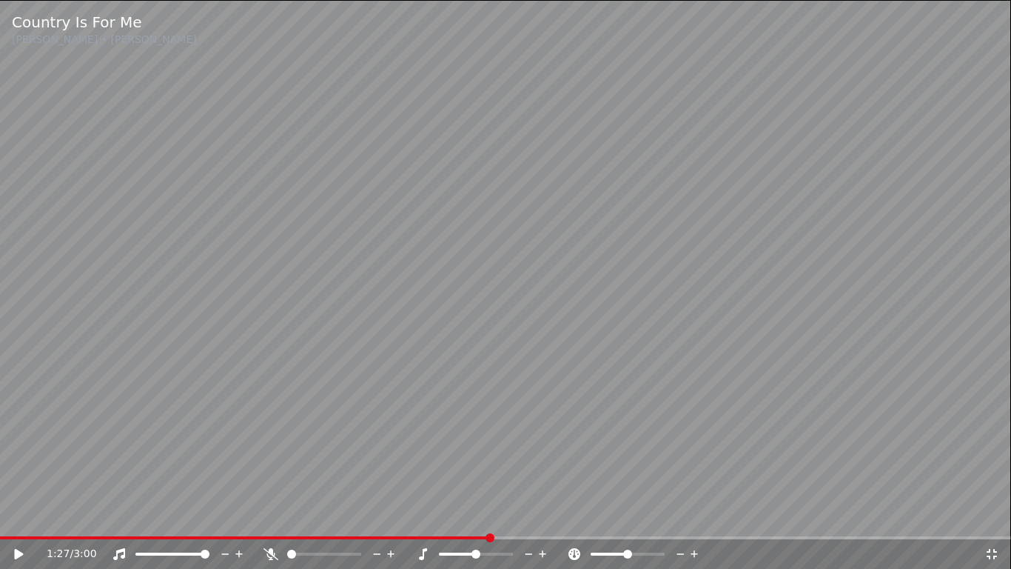
click at [992, 549] on icon at bounding box center [992, 554] width 15 height 12
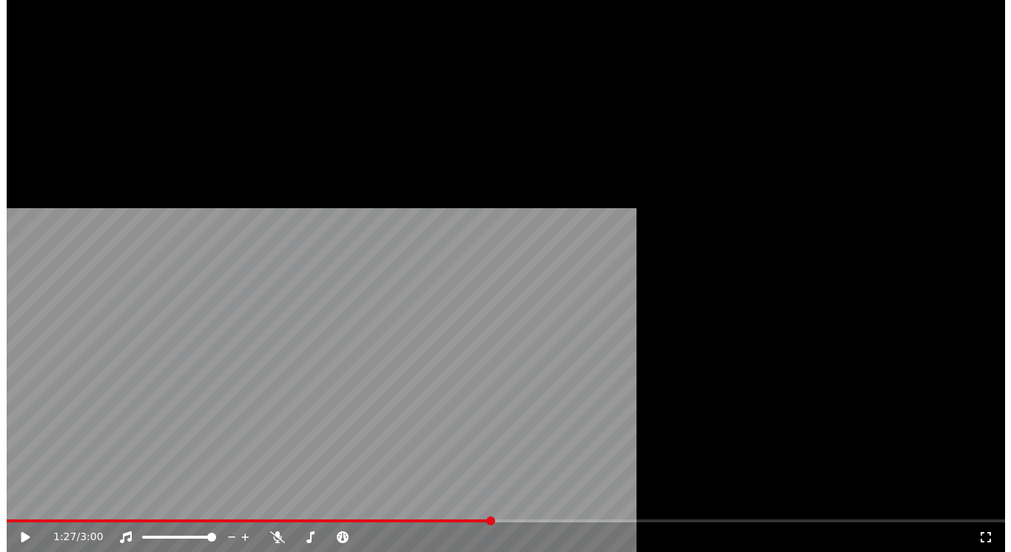
scroll to position [6, 0]
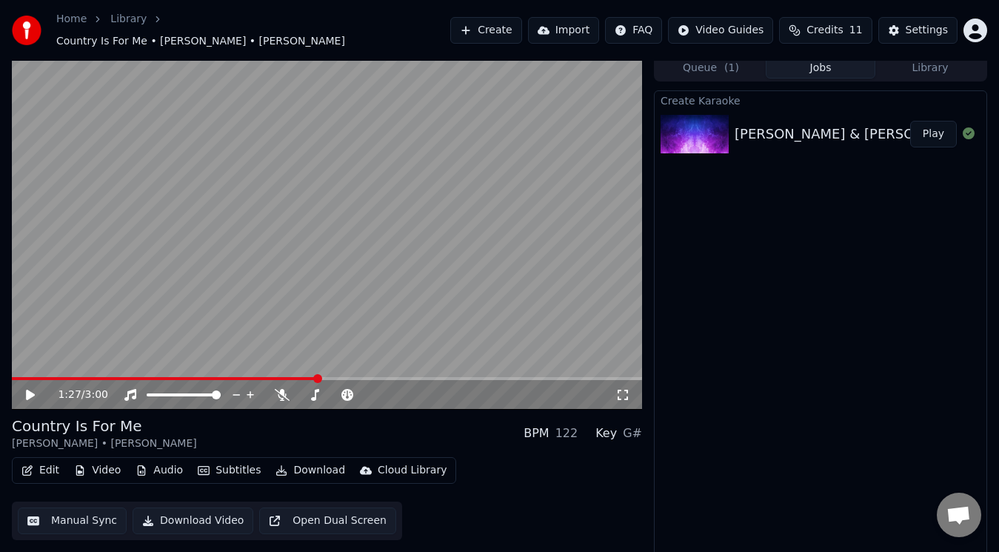
click at [105, 463] on button "Video" at bounding box center [97, 470] width 58 height 21
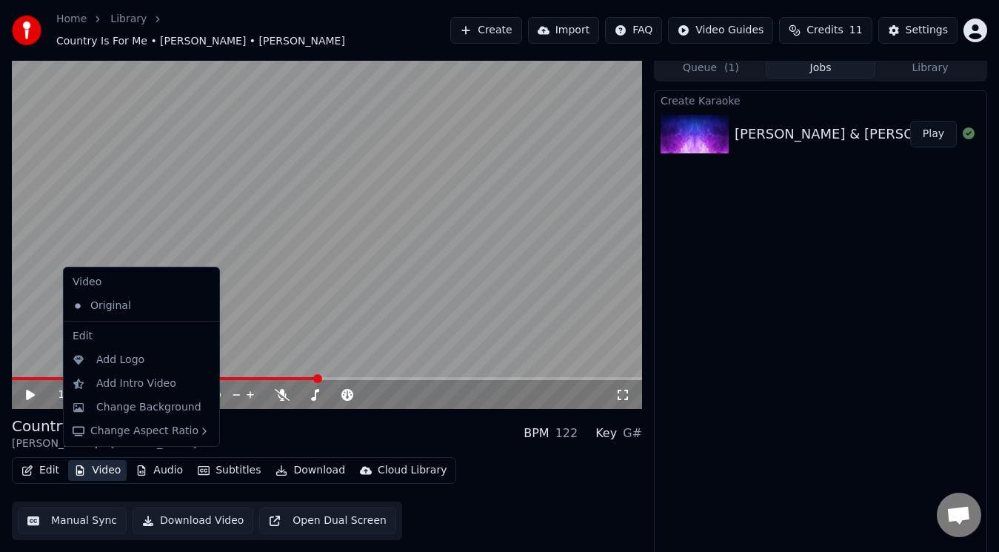
click at [105, 463] on button "Video" at bounding box center [97, 470] width 58 height 21
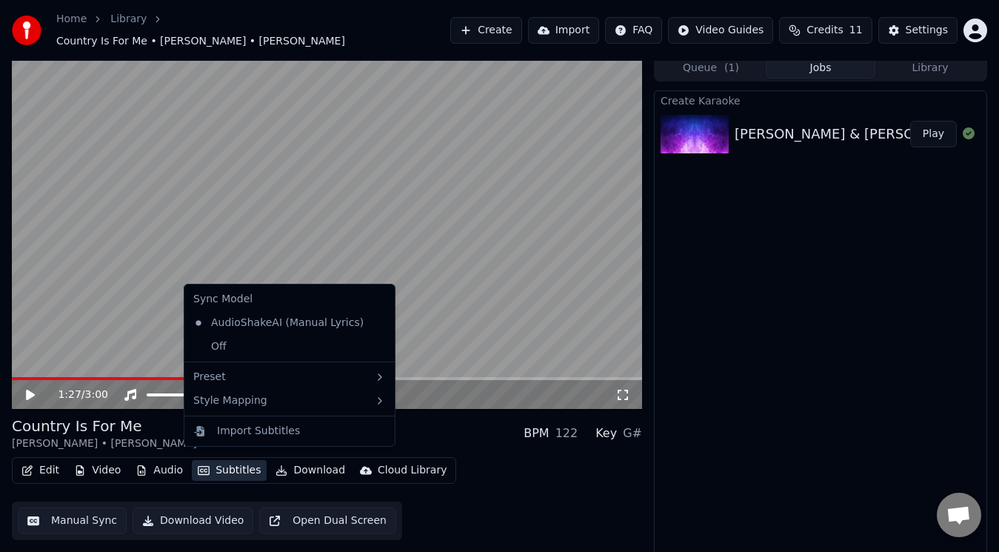
click at [237, 464] on button "Subtitles" at bounding box center [229, 470] width 75 height 21
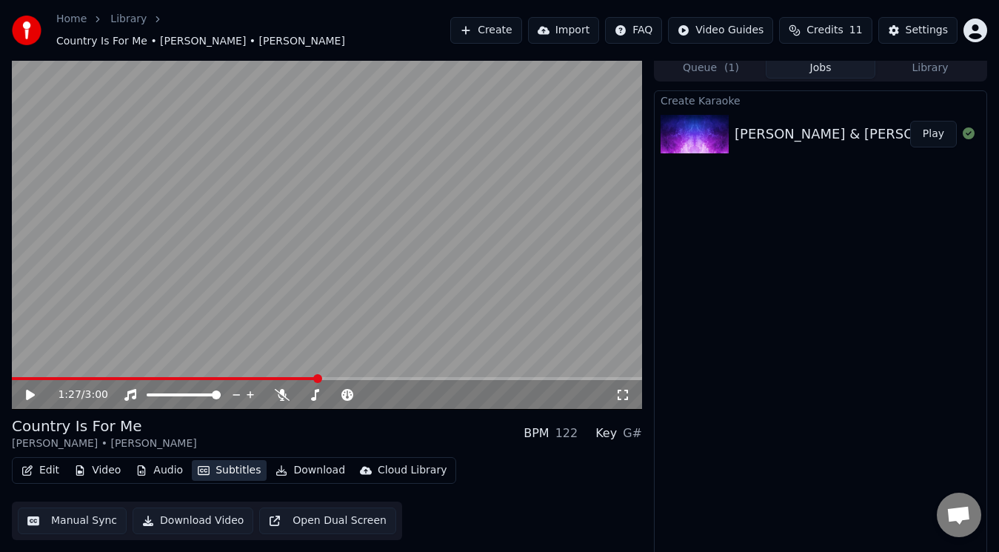
click at [237, 464] on button "Subtitles" at bounding box center [229, 470] width 75 height 21
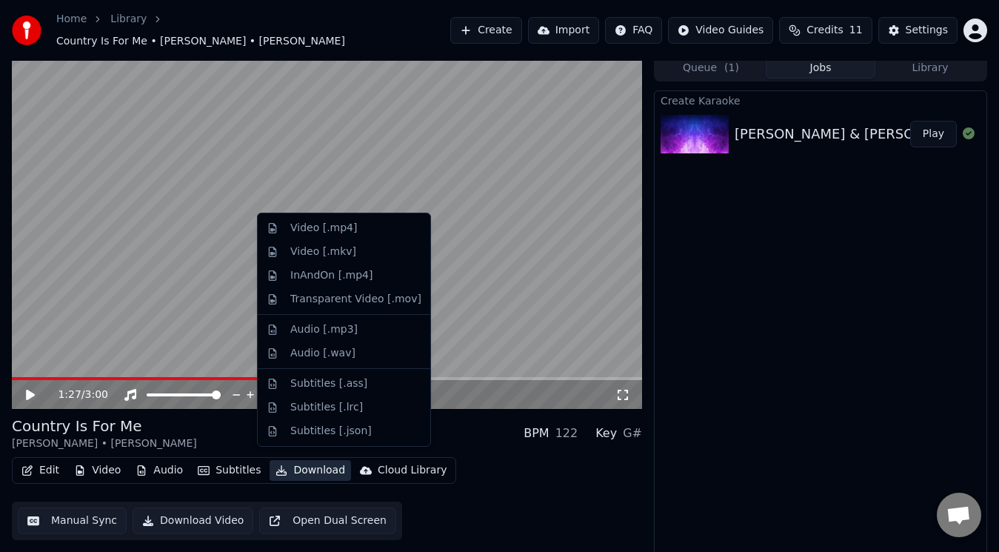
click at [295, 464] on button "Download" at bounding box center [310, 470] width 81 height 21
click at [318, 227] on div "Video [.mp4]" at bounding box center [323, 228] width 67 height 15
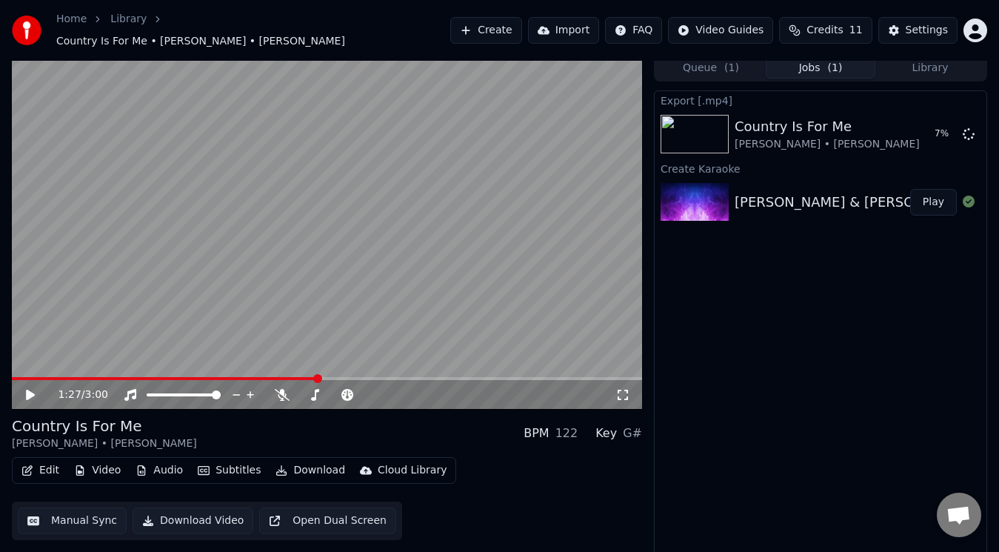
click at [39, 463] on button "Edit" at bounding box center [41, 470] width 50 height 21
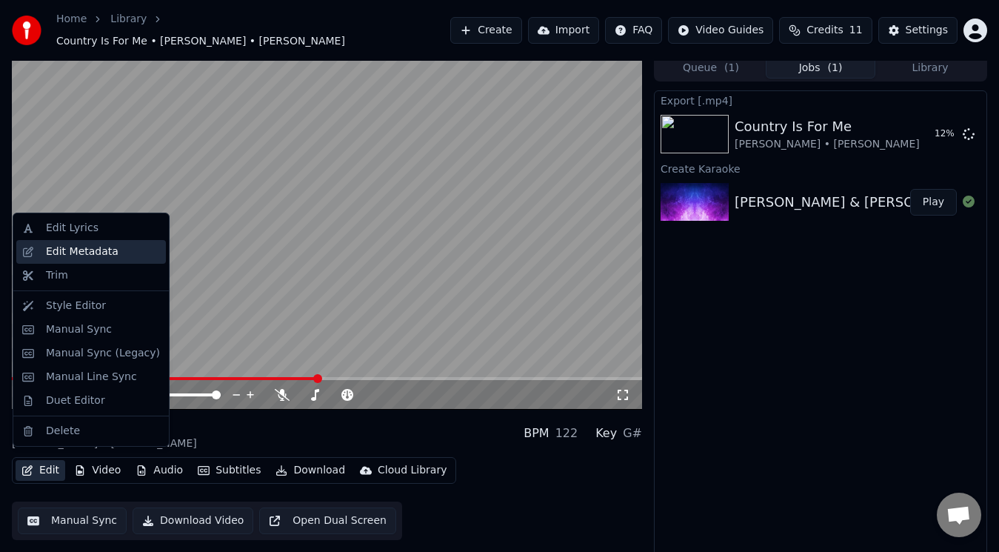
click at [73, 256] on div "Edit Metadata" at bounding box center [82, 251] width 73 height 15
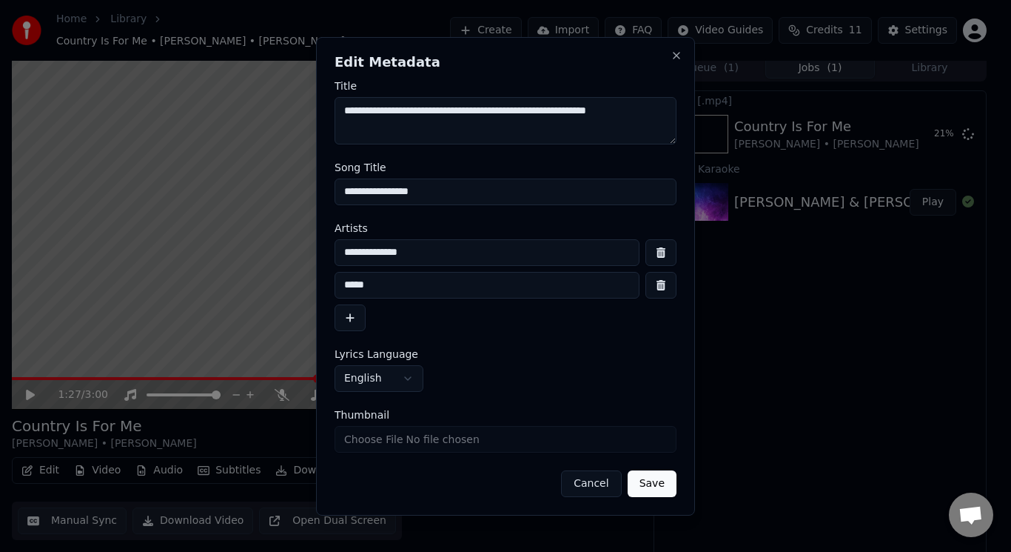
click at [597, 486] on button "Cancel" at bounding box center [591, 483] width 60 height 27
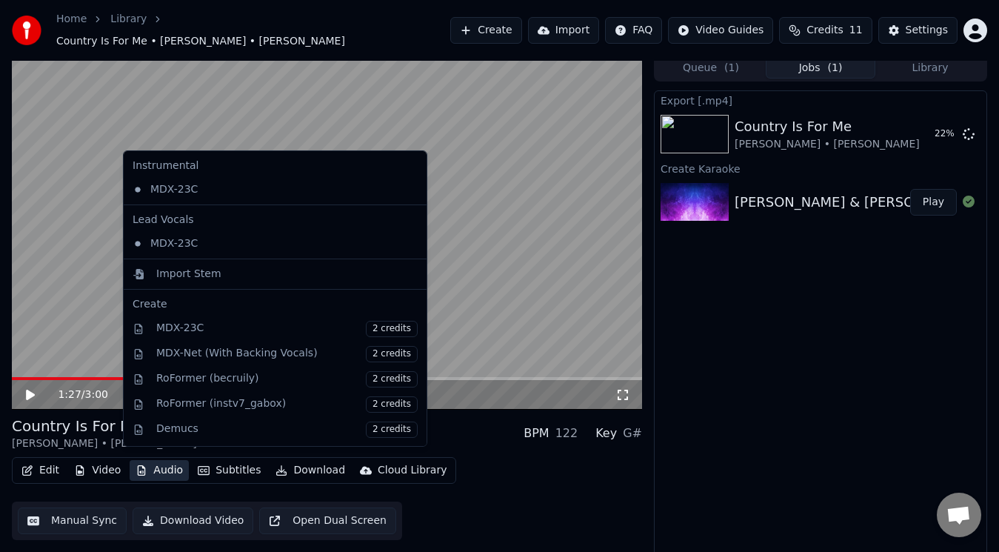
click at [172, 466] on button "Audio" at bounding box center [159, 470] width 59 height 21
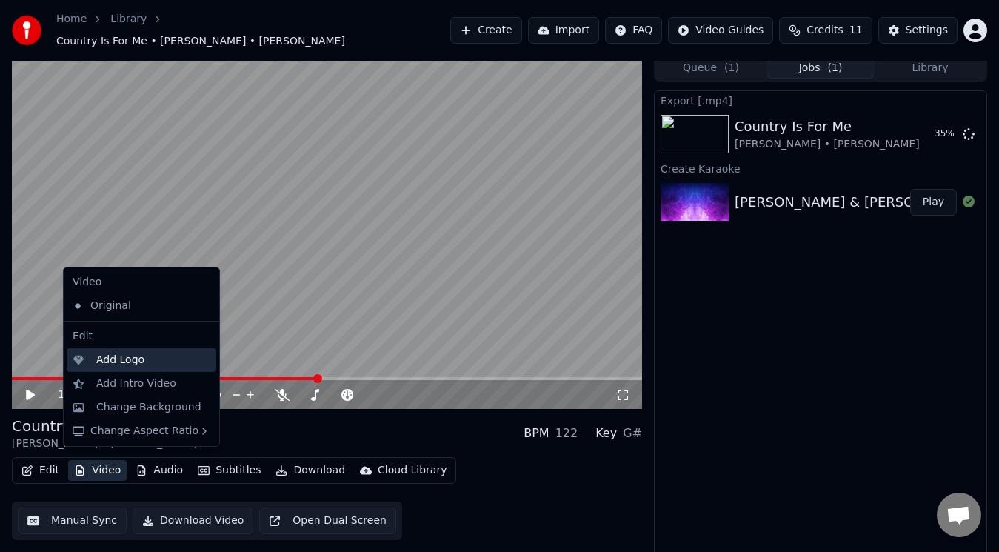
click at [126, 359] on div "Add Logo" at bounding box center [120, 359] width 48 height 15
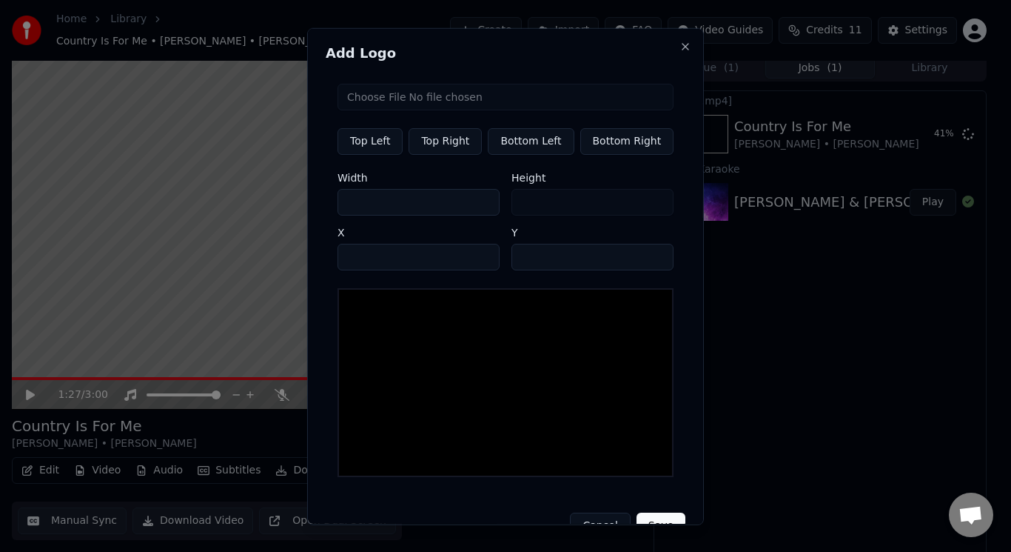
click at [423, 94] on input "file" at bounding box center [506, 96] width 336 height 27
type input "**********"
type input "***"
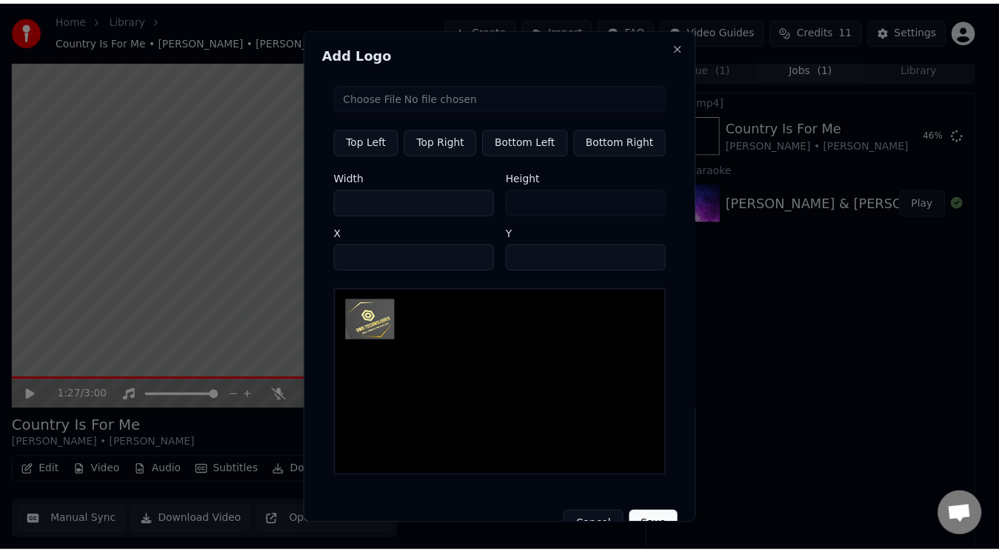
scroll to position [24, 0]
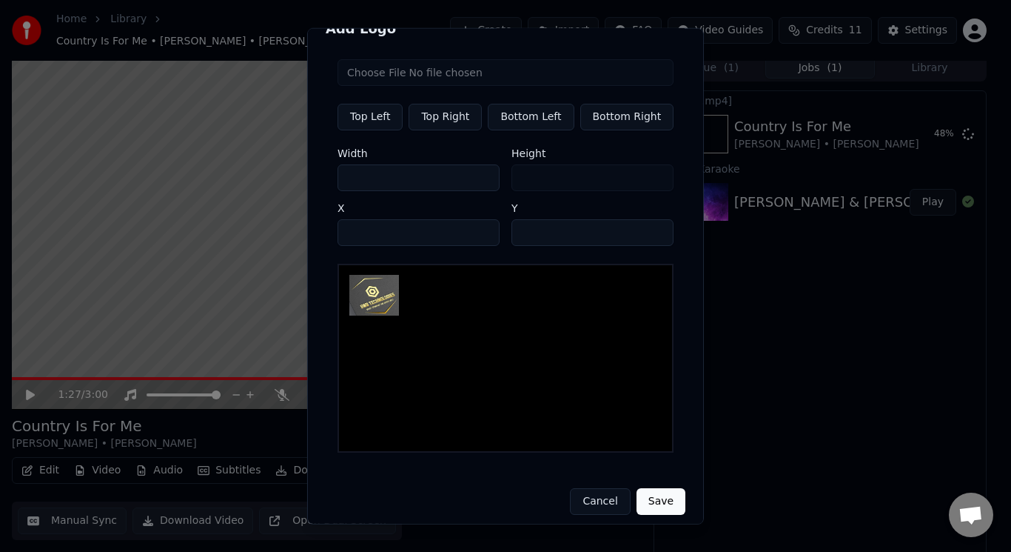
click at [364, 120] on button "Top Left" at bounding box center [370, 116] width 65 height 27
click at [649, 497] on button "Save" at bounding box center [661, 501] width 49 height 27
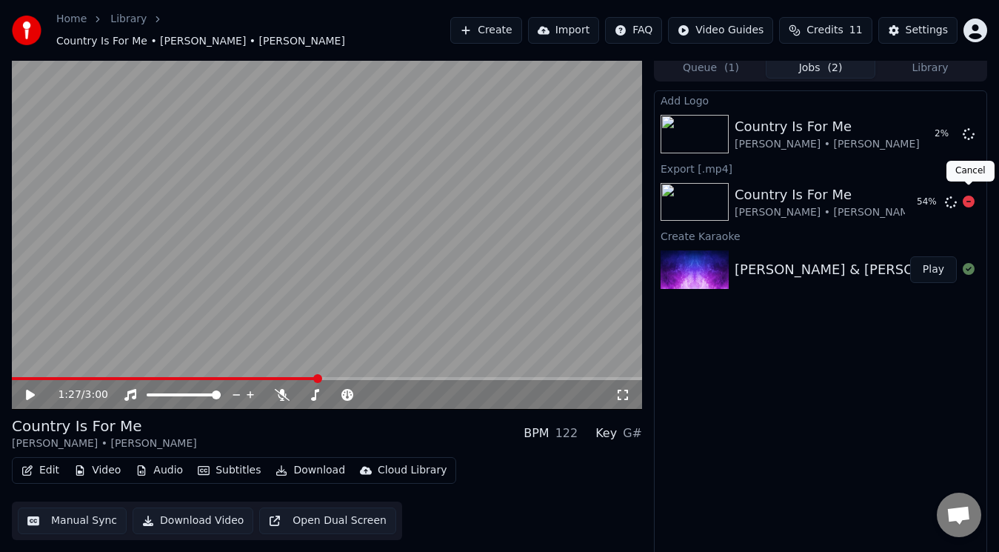
click at [965, 196] on icon at bounding box center [969, 201] width 12 height 12
click at [928, 31] on div "Settings" at bounding box center [927, 30] width 42 height 15
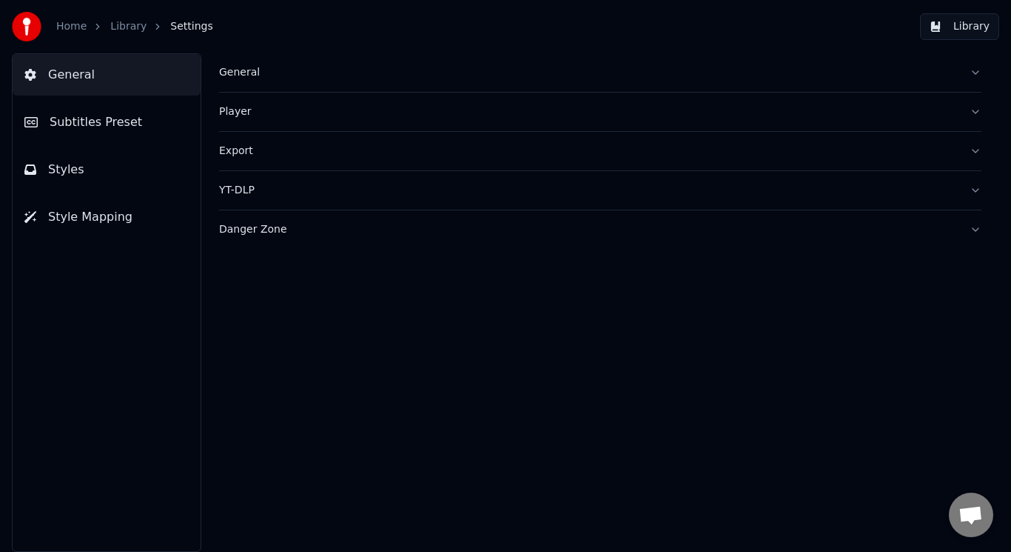
click at [247, 236] on div "Danger Zone" at bounding box center [588, 229] width 739 height 15
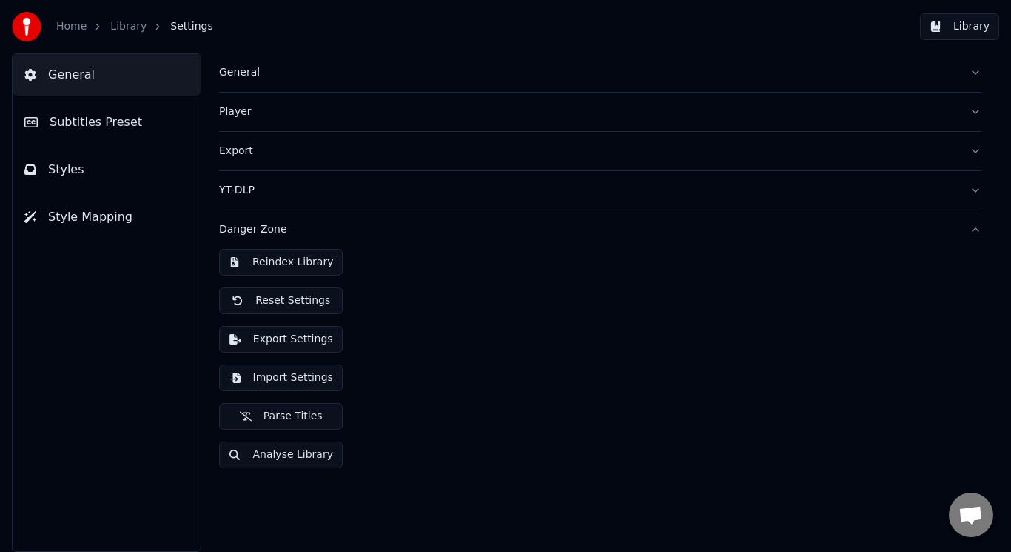
click at [251, 195] on div "YT-DLP" at bounding box center [588, 190] width 739 height 15
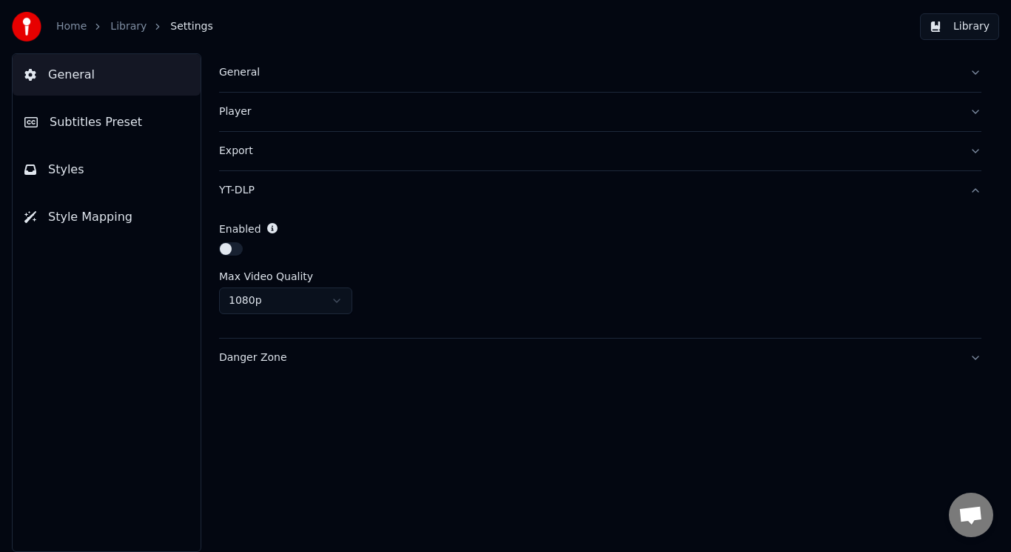
click at [251, 195] on div "YT-DLP" at bounding box center [588, 190] width 739 height 15
click at [245, 116] on div "Player" at bounding box center [588, 111] width 739 height 15
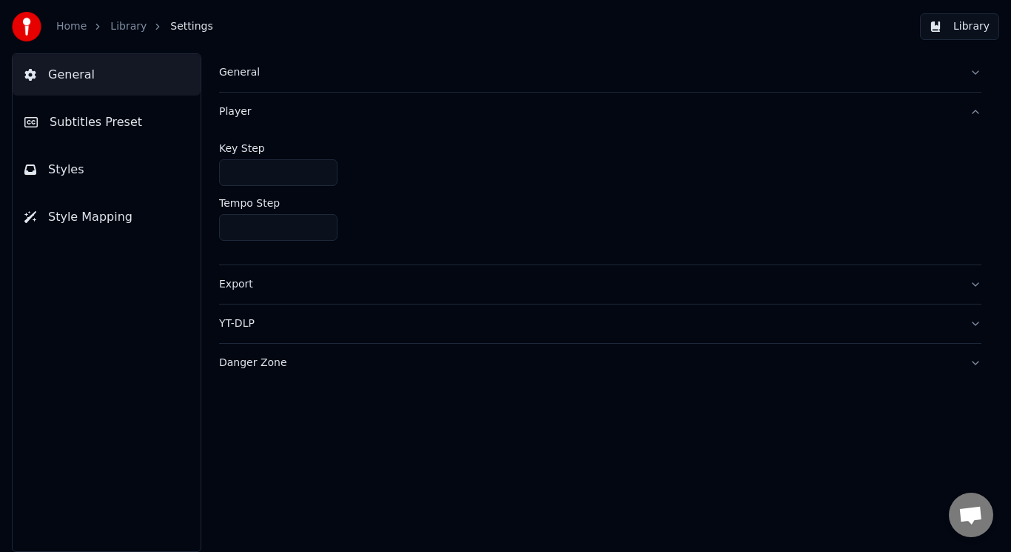
click at [245, 116] on div "Player" at bounding box center [588, 111] width 739 height 15
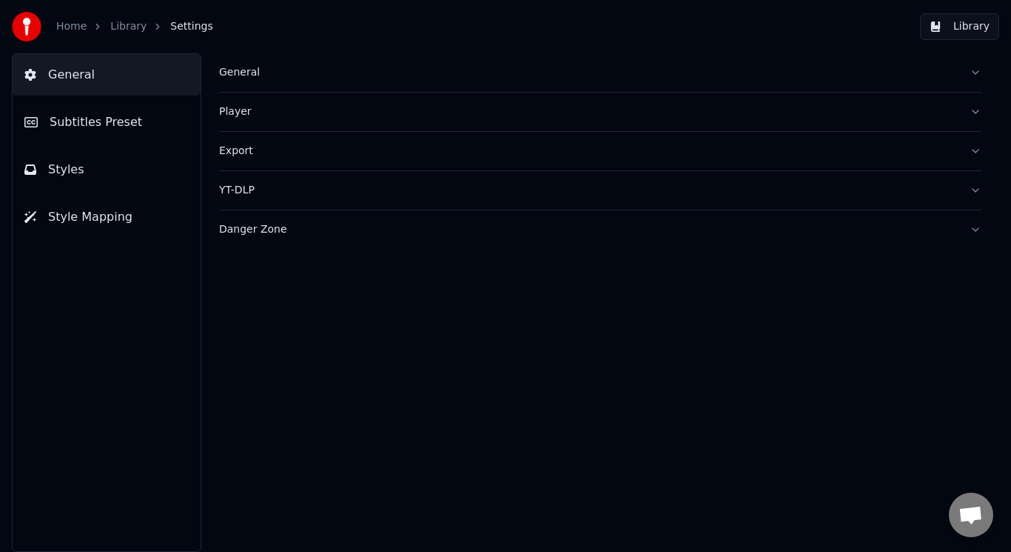
click at [238, 70] on div "General" at bounding box center [588, 72] width 739 height 15
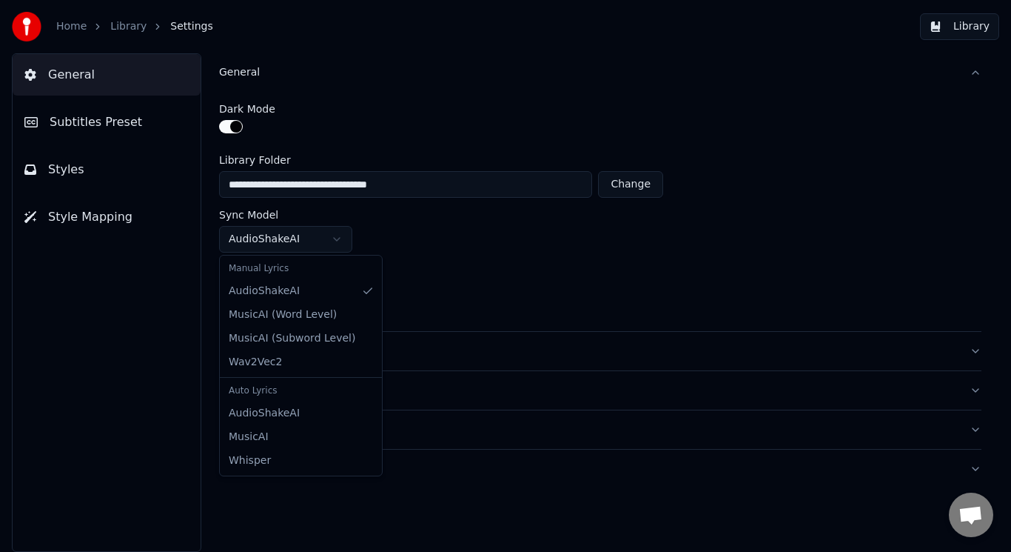
click at [336, 237] on html "**********" at bounding box center [505, 276] width 1011 height 552
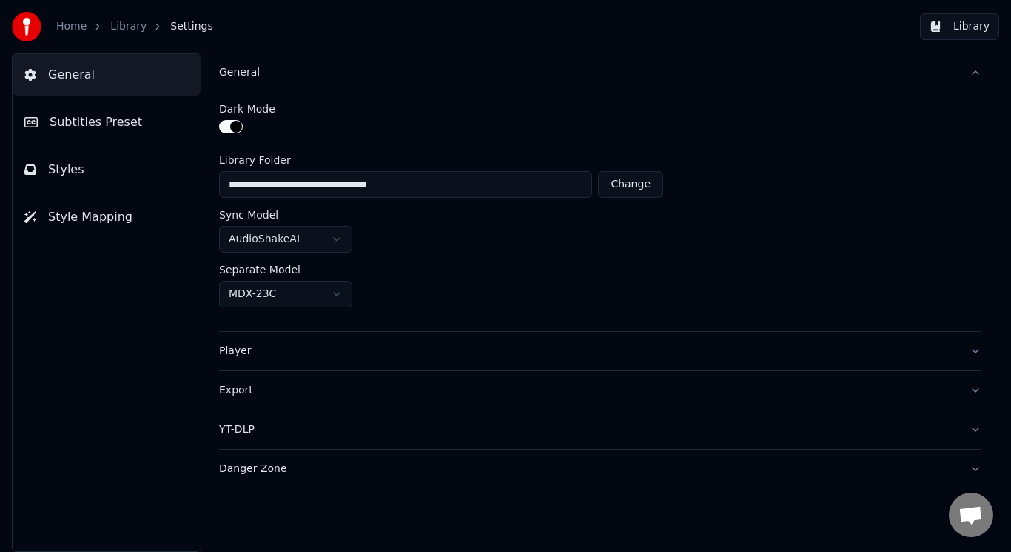
click at [336, 237] on html "**********" at bounding box center [505, 276] width 1011 height 552
click at [78, 30] on link "Home" at bounding box center [71, 26] width 30 height 15
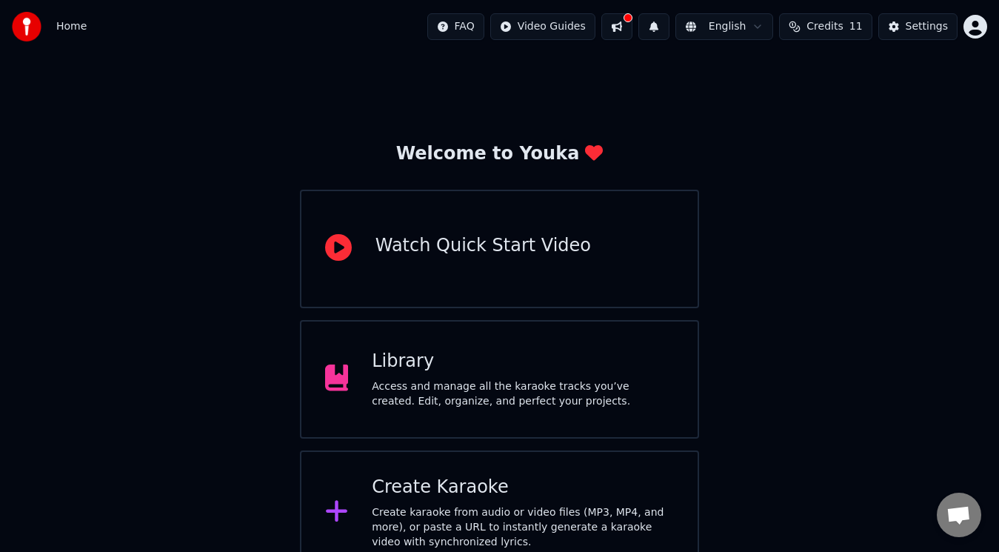
click at [69, 25] on span "Home" at bounding box center [71, 26] width 30 height 15
click at [475, 384] on div "Access and manage all the karaoke tracks you’ve created. Edit, organize, and pe…" at bounding box center [523, 394] width 302 height 30
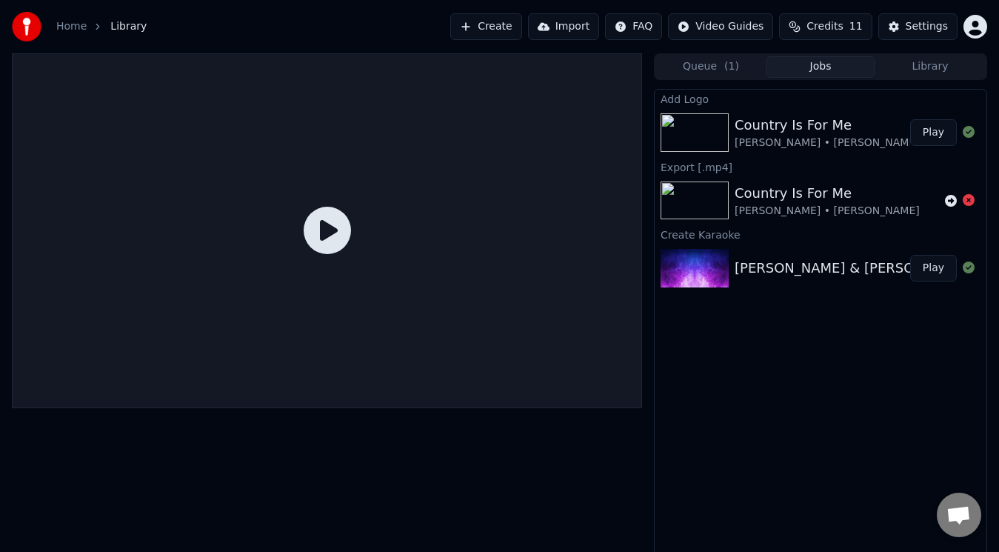
click at [919, 127] on button "Play" at bounding box center [933, 132] width 47 height 27
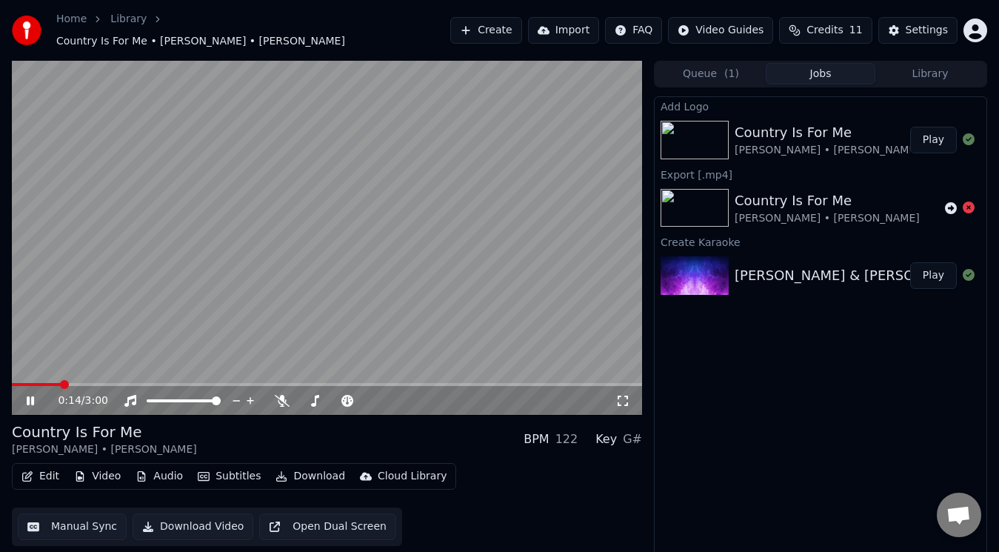
click at [623, 395] on icon at bounding box center [622, 401] width 15 height 12
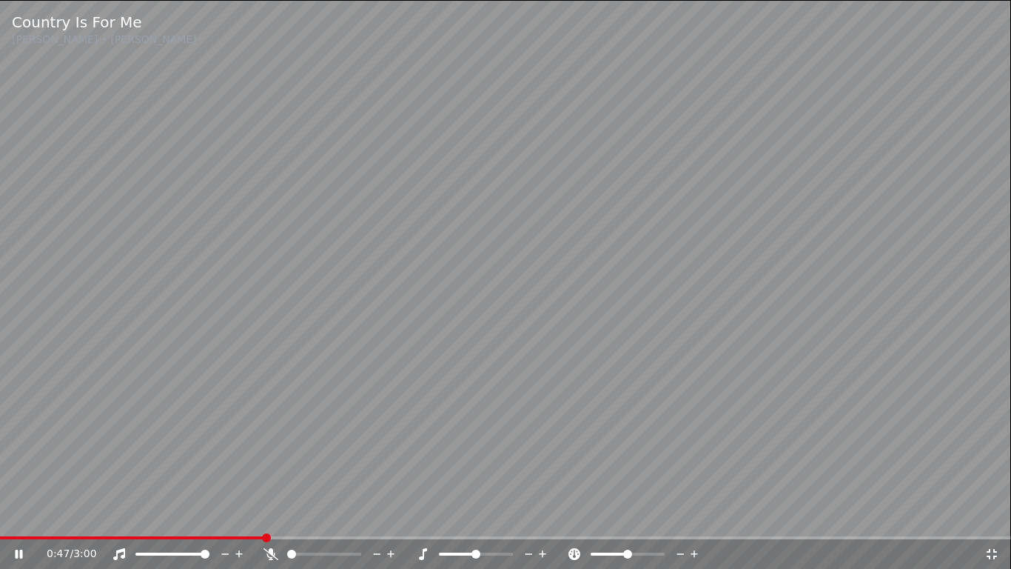
click at [287, 551] on span at bounding box center [291, 553] width 9 height 9
click at [335, 551] on span at bounding box center [333, 553] width 9 height 9
click at [609, 551] on span at bounding box center [610, 553] width 9 height 9
drag, startPoint x: 609, startPoint y: 552, endPoint x: 646, endPoint y: 555, distance: 37.9
click at [646, 551] on div "Country Is For Me [PERSON_NAME] • [PERSON_NAME] 1:23 / 3:00" at bounding box center [505, 284] width 1011 height 569
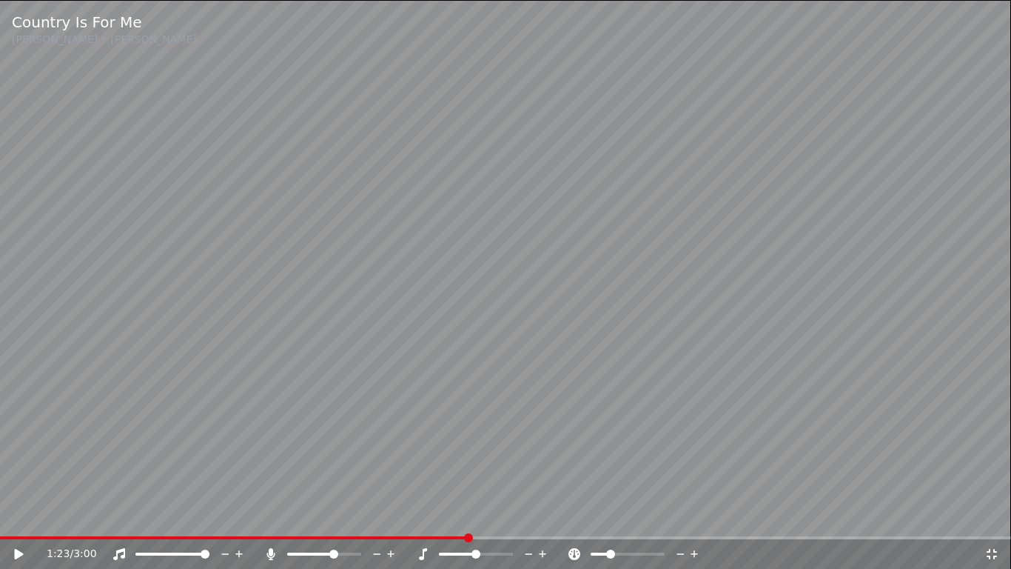
click at [696, 551] on icon at bounding box center [695, 553] width 14 height 15
click at [480, 218] on video at bounding box center [505, 284] width 1011 height 569
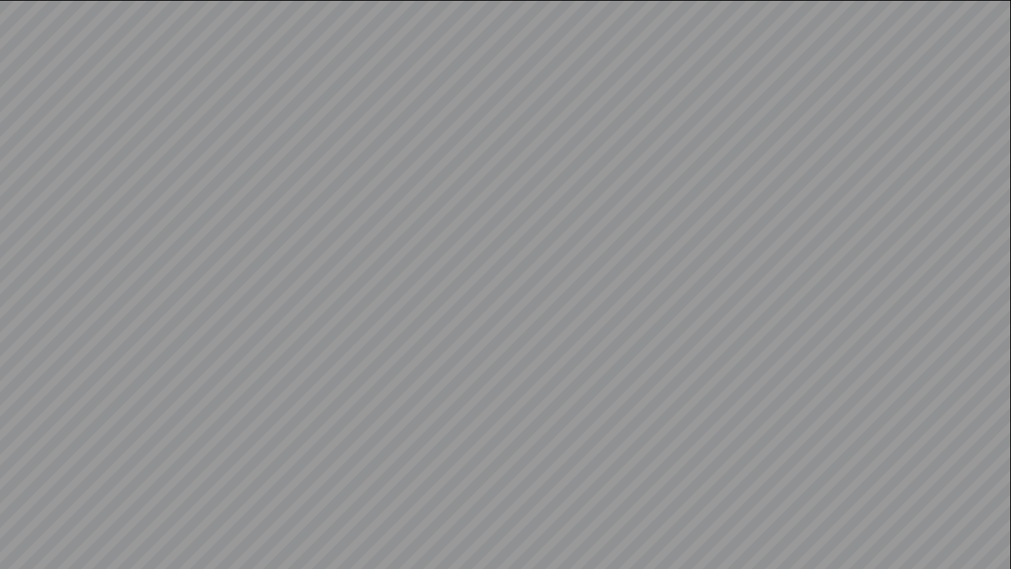
click at [679, 551] on video at bounding box center [505, 284] width 1011 height 569
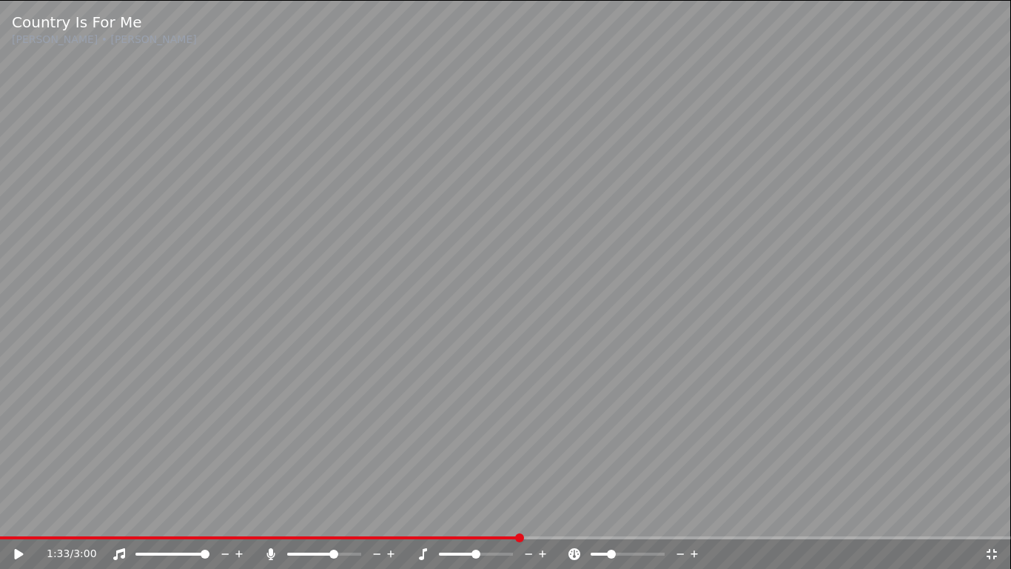
click at [679, 551] on icon at bounding box center [681, 553] width 14 height 15
click at [570, 324] on video at bounding box center [505, 284] width 1011 height 569
click at [681, 551] on icon at bounding box center [681, 553] width 14 height 15
click at [692, 551] on icon at bounding box center [694, 553] width 7 height 7
click at [694, 551] on icon at bounding box center [694, 553] width 7 height 7
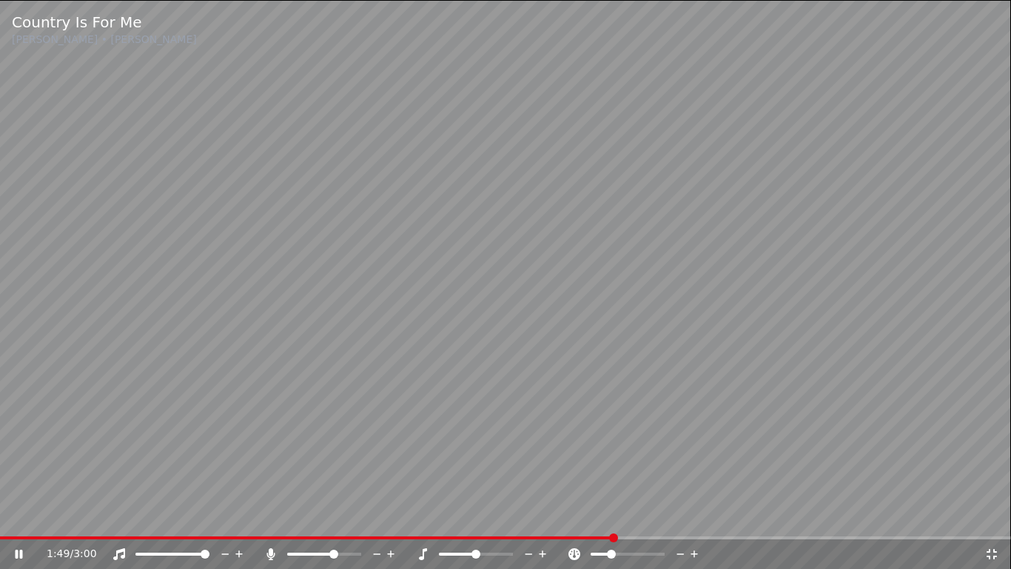
click at [694, 551] on icon at bounding box center [694, 553] width 7 height 7
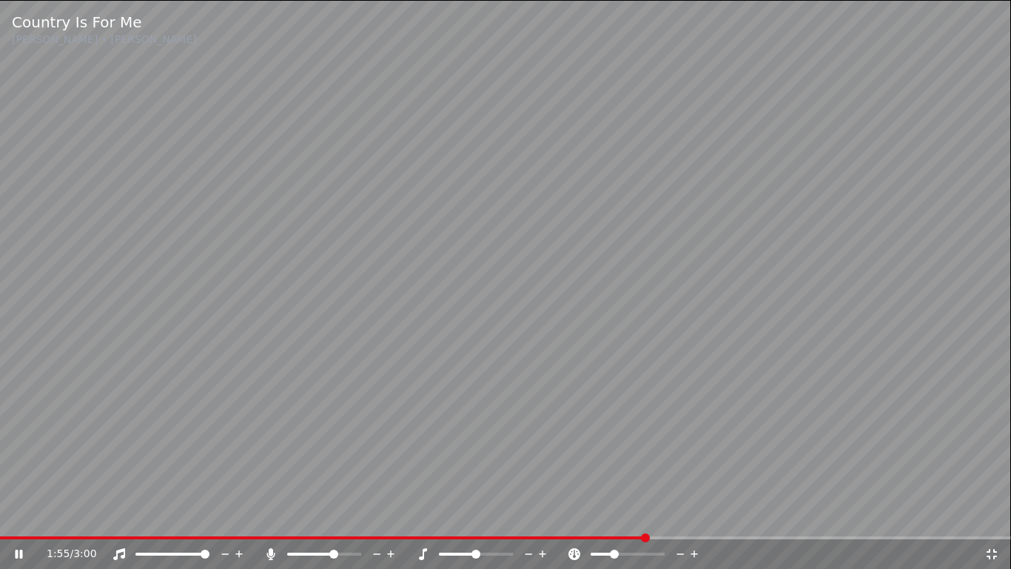
click at [991, 551] on icon at bounding box center [992, 554] width 15 height 12
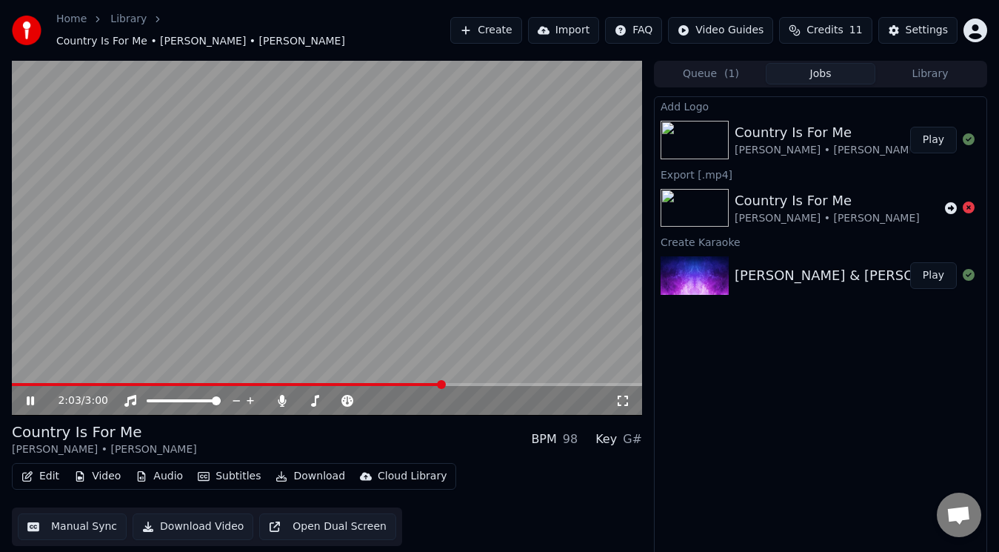
click at [30, 395] on icon at bounding box center [41, 401] width 34 height 12
click at [930, 270] on button "Play" at bounding box center [933, 275] width 47 height 27
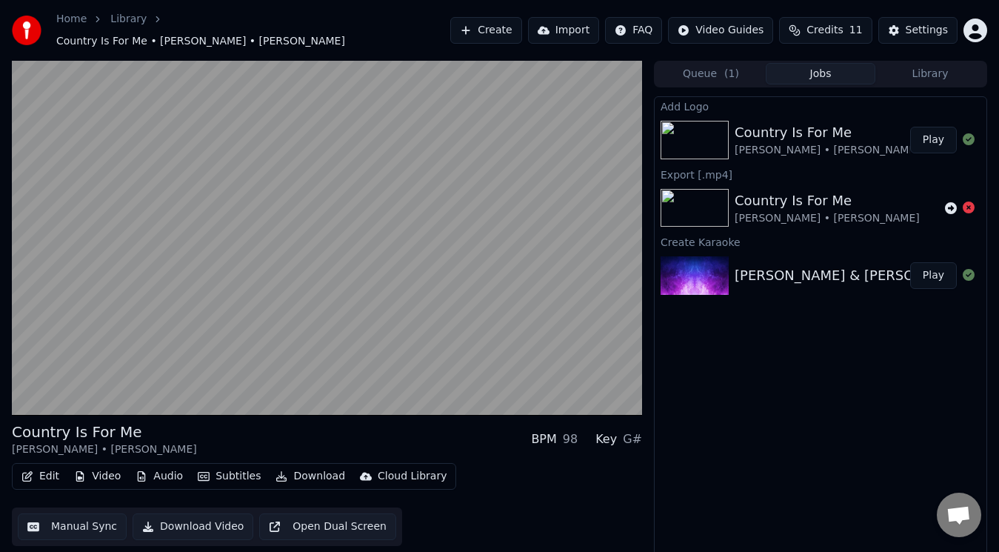
click at [506, 502] on div "Edit Video Audio Subtitles Download Cloud Library Manual Sync Download Video Op…" at bounding box center [327, 504] width 630 height 83
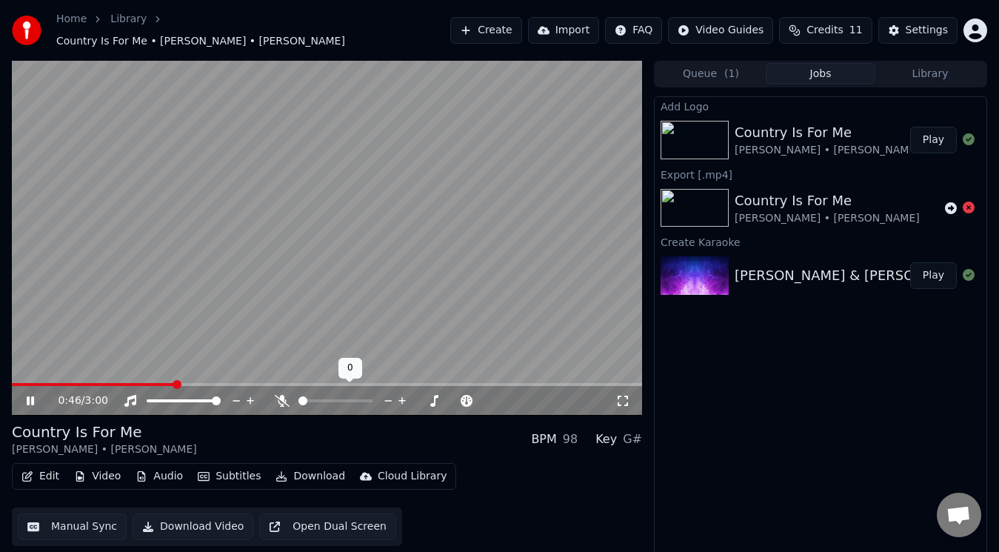
click at [298, 396] on span at bounding box center [302, 400] width 9 height 9
click at [309, 396] on span at bounding box center [312, 400] width 9 height 9
click at [372, 396] on span at bounding box center [368, 400] width 9 height 9
click at [298, 401] on span at bounding box center [302, 400] width 9 height 9
click at [28, 396] on icon at bounding box center [30, 400] width 7 height 9
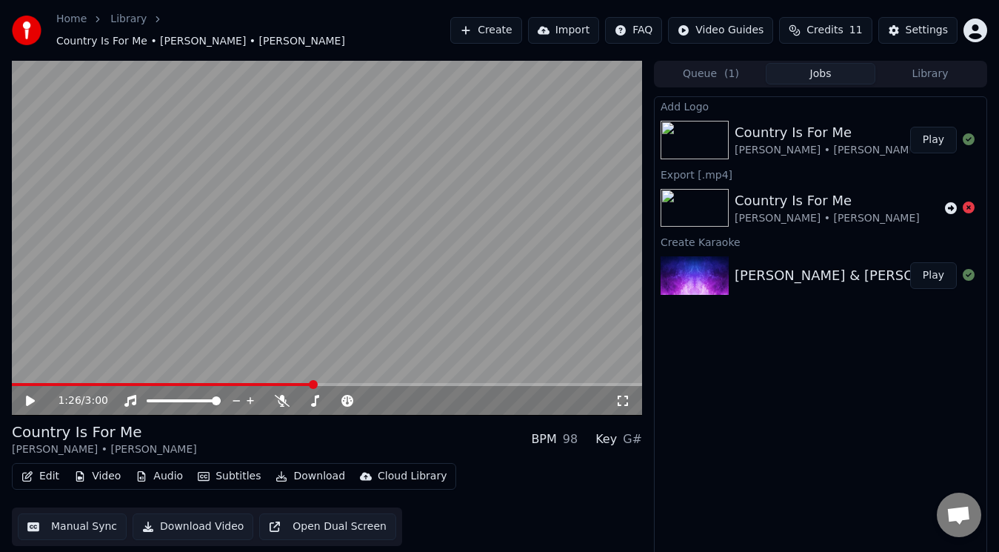
click at [301, 469] on button "Download" at bounding box center [310, 476] width 81 height 21
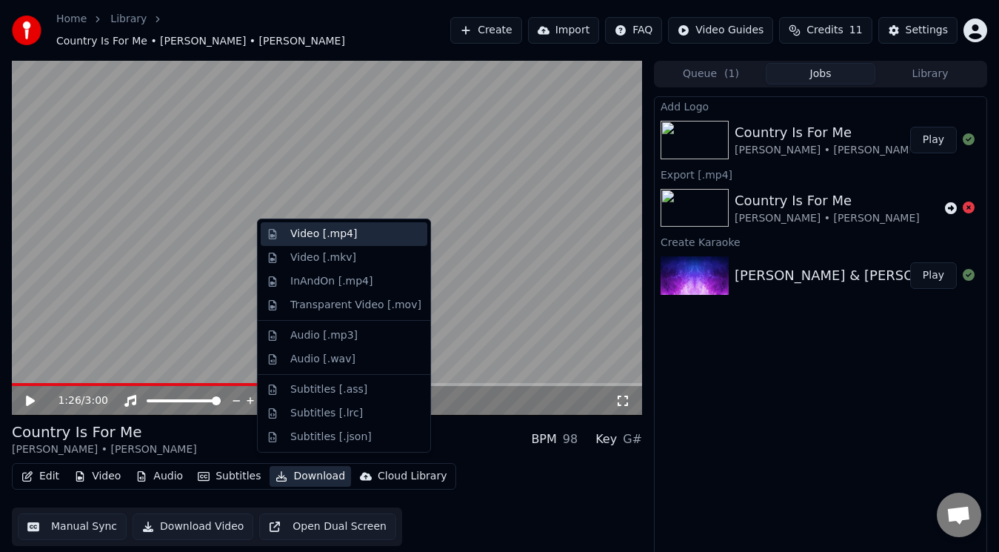
click at [308, 231] on div "Video [.mp4]" at bounding box center [323, 234] width 67 height 15
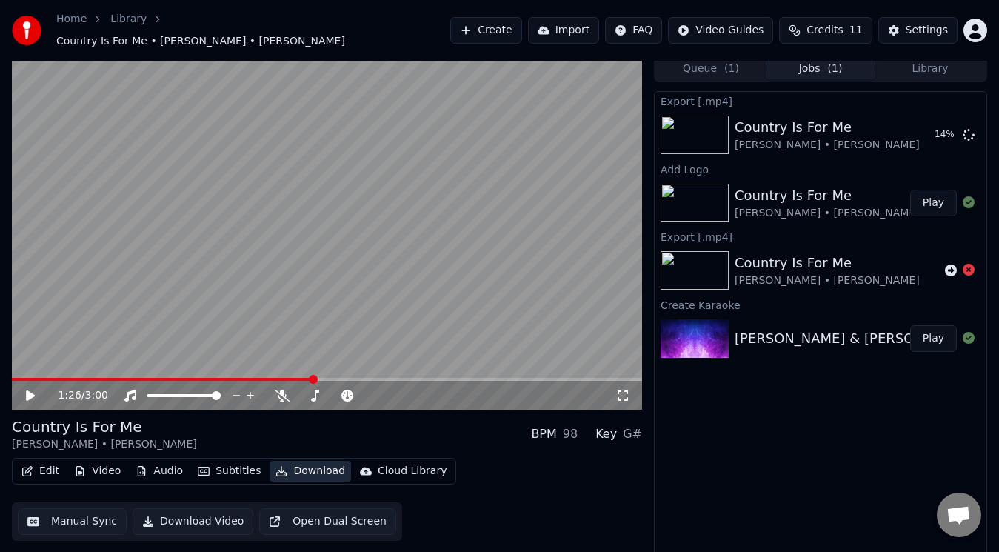
scroll to position [6, 0]
click at [938, 67] on button "Library" at bounding box center [930, 67] width 110 height 21
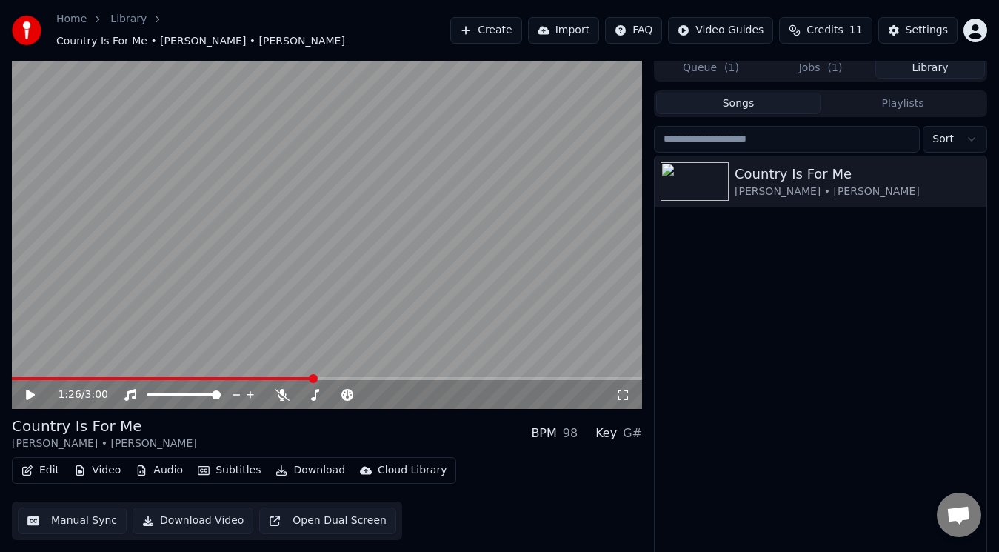
click at [945, 64] on button "Library" at bounding box center [930, 67] width 110 height 21
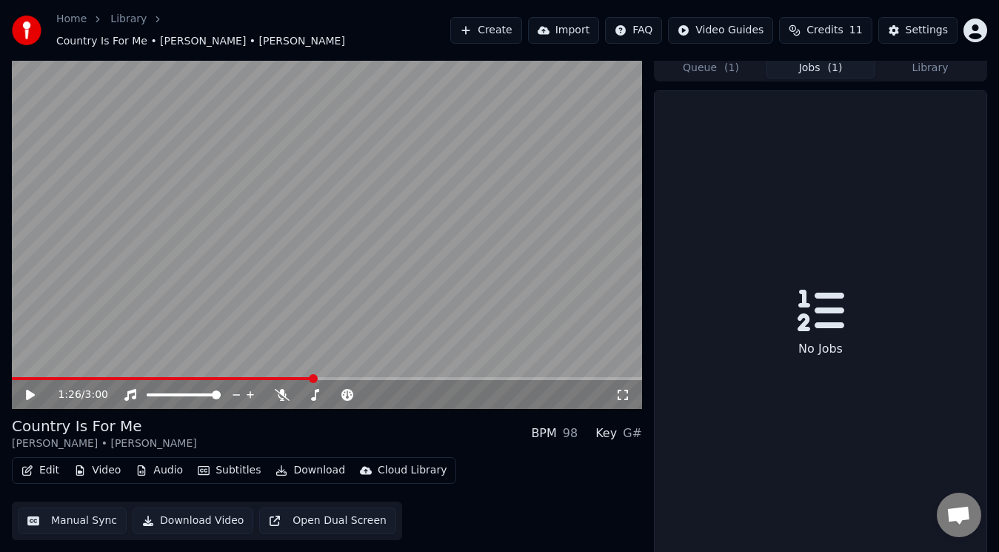
click at [818, 58] on button "Jobs ( 1 )" at bounding box center [821, 67] width 110 height 21
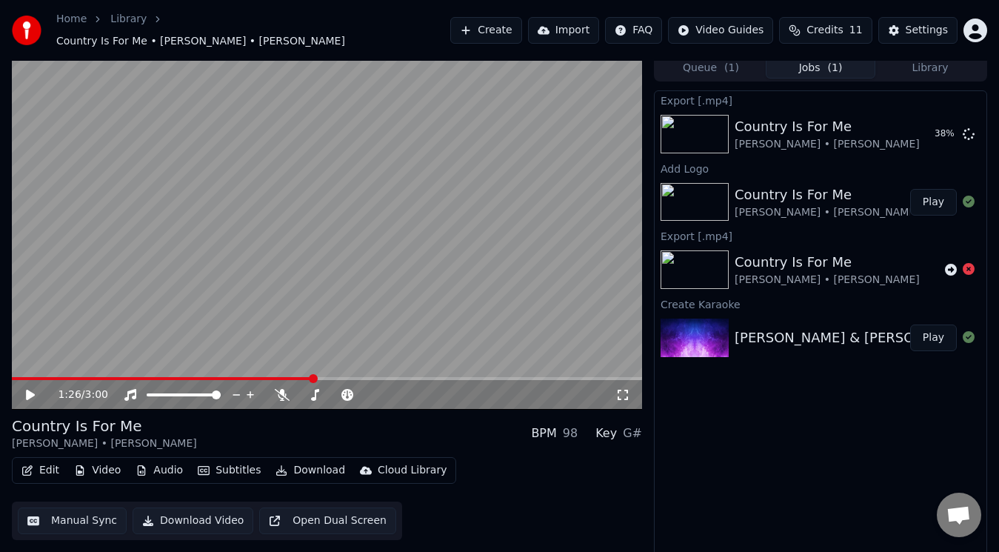
click at [730, 64] on span "( 1 )" at bounding box center [731, 68] width 15 height 15
click at [826, 61] on button "Jobs ( 1 )" at bounding box center [821, 67] width 110 height 21
click at [968, 264] on icon at bounding box center [969, 269] width 12 height 12
click at [831, 25] on span "Credits" at bounding box center [824, 30] width 36 height 15
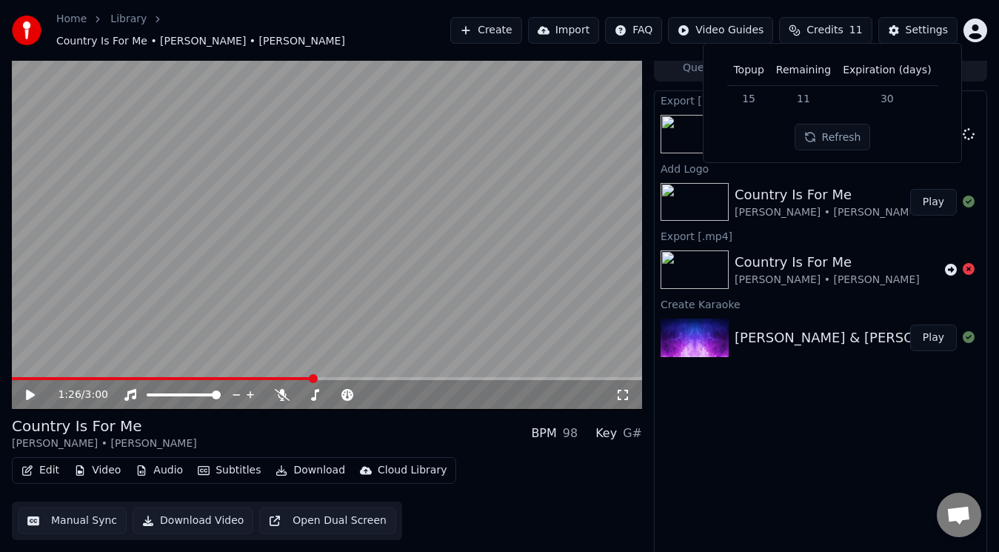
click at [794, 418] on div "Export [.mp4] Country Is For Me [PERSON_NAME] • [PERSON_NAME] 92 % Add Logo Cou…" at bounding box center [820, 324] width 333 height 469
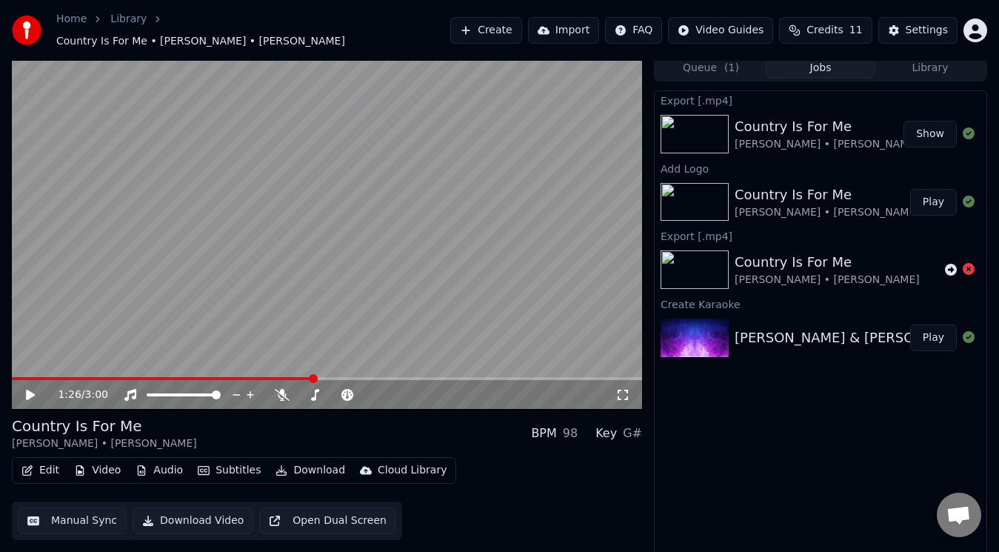
click at [803, 25] on button "Credits 11" at bounding box center [825, 30] width 93 height 27
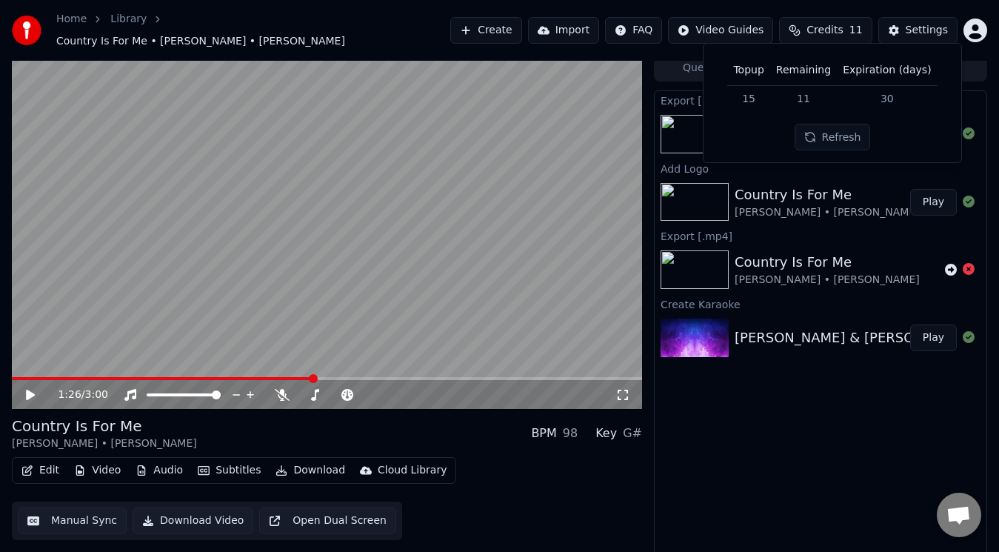
click at [757, 100] on td "15" at bounding box center [748, 98] width 42 height 27
click at [754, 70] on th "Topup" at bounding box center [748, 71] width 42 height 30
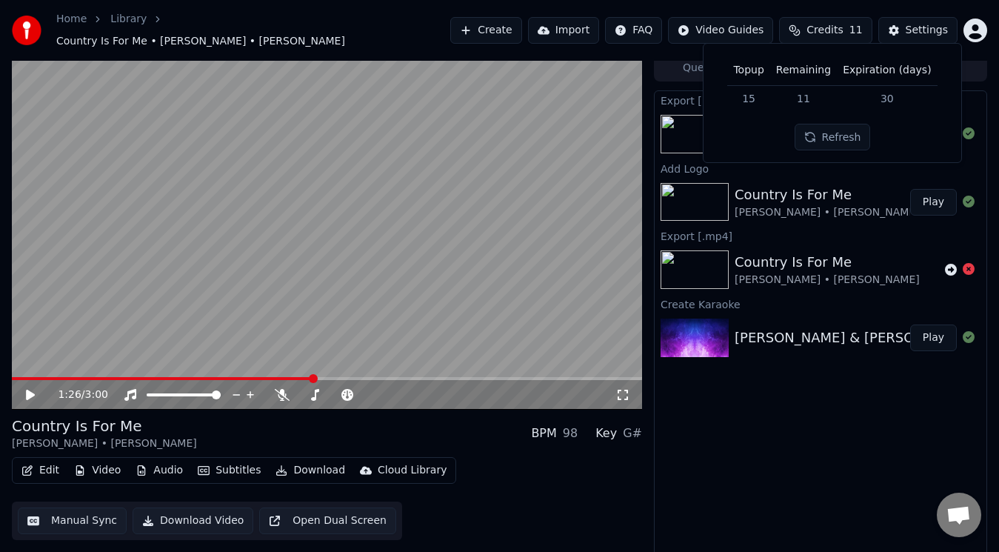
click at [743, 70] on th "Topup" at bounding box center [748, 71] width 42 height 30
click at [754, 101] on td "15" at bounding box center [748, 98] width 42 height 27
click at [874, 98] on td "30" at bounding box center [887, 98] width 100 height 27
click at [923, 142] on div "Topup Remaining Expiration (days) 15 11 30 Refresh" at bounding box center [832, 103] width 234 height 95
click at [863, 110] on td "30" at bounding box center [887, 98] width 100 height 27
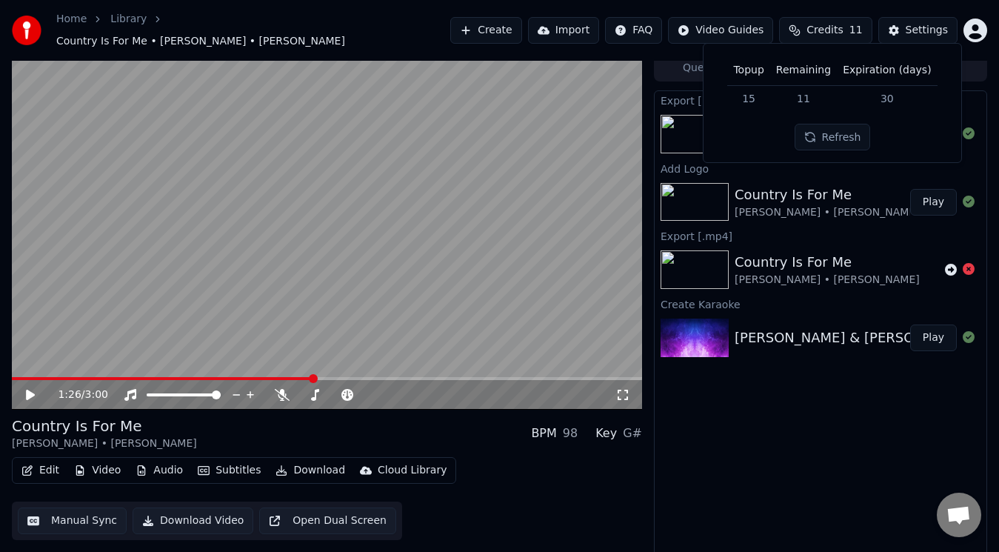
click at [835, 39] on button "Credits 11" at bounding box center [825, 30] width 93 height 27
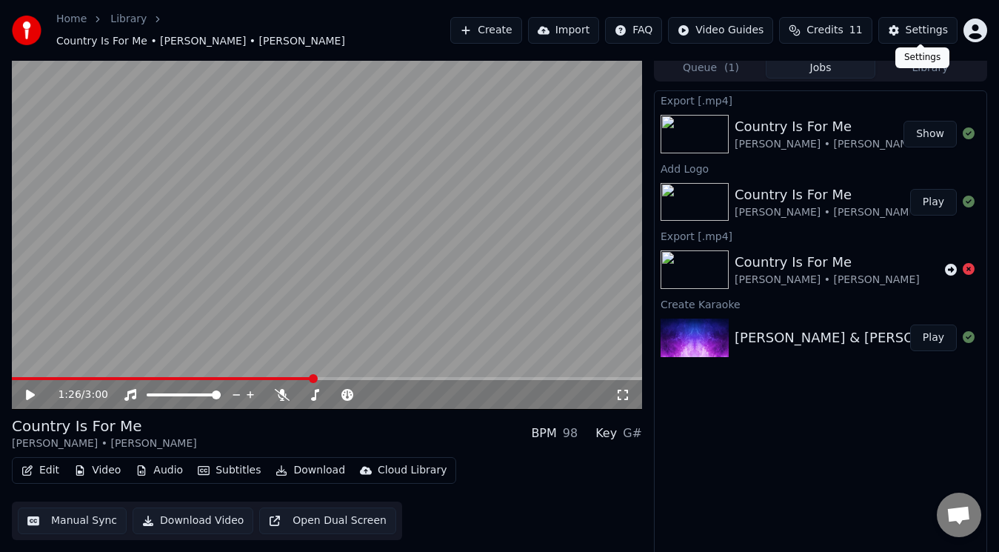
click at [893, 26] on button "Settings" at bounding box center [917, 30] width 79 height 27
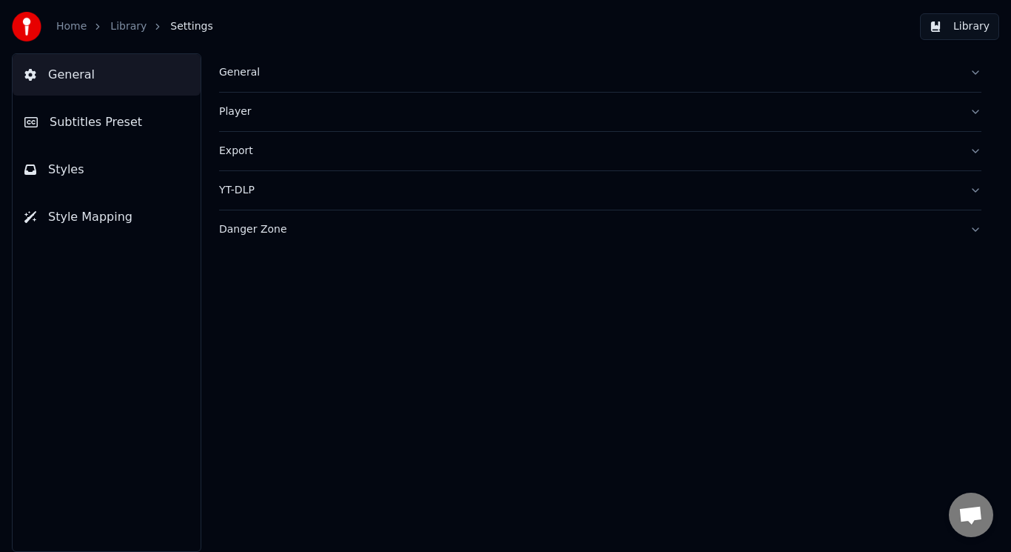
click at [971, 30] on button "Library" at bounding box center [959, 26] width 79 height 27
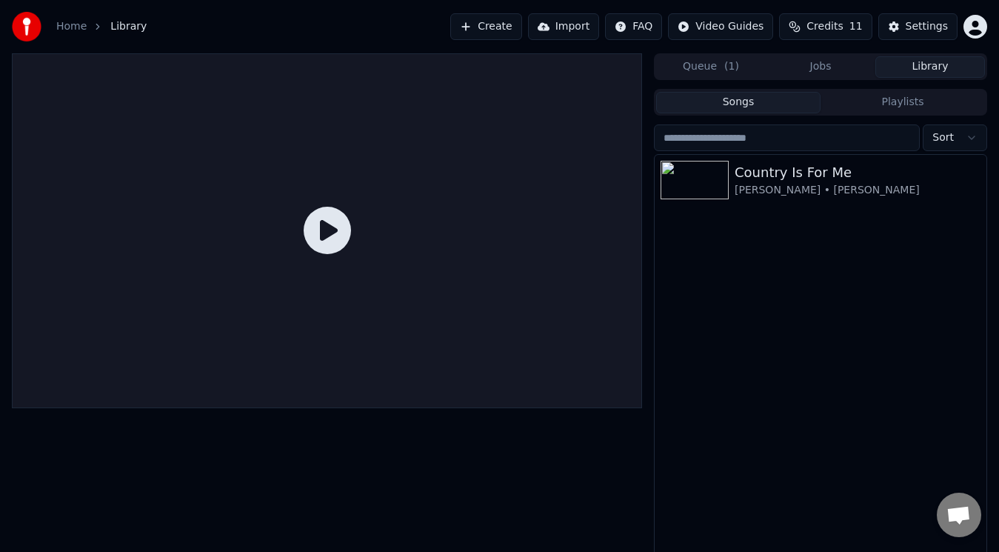
click at [70, 26] on link "Home" at bounding box center [71, 26] width 30 height 15
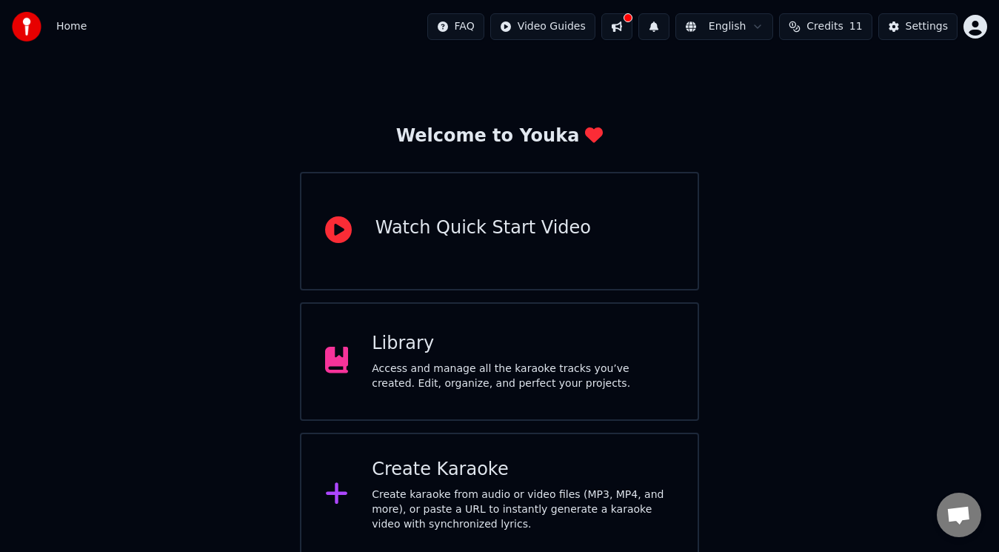
scroll to position [23, 0]
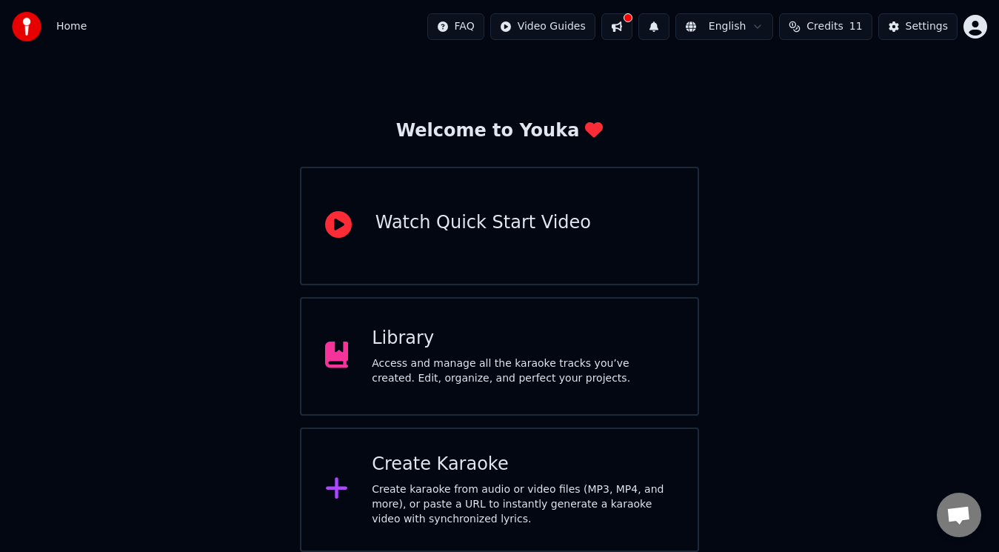
click at [504, 229] on div "Watch Quick Start Video" at bounding box center [482, 223] width 215 height 24
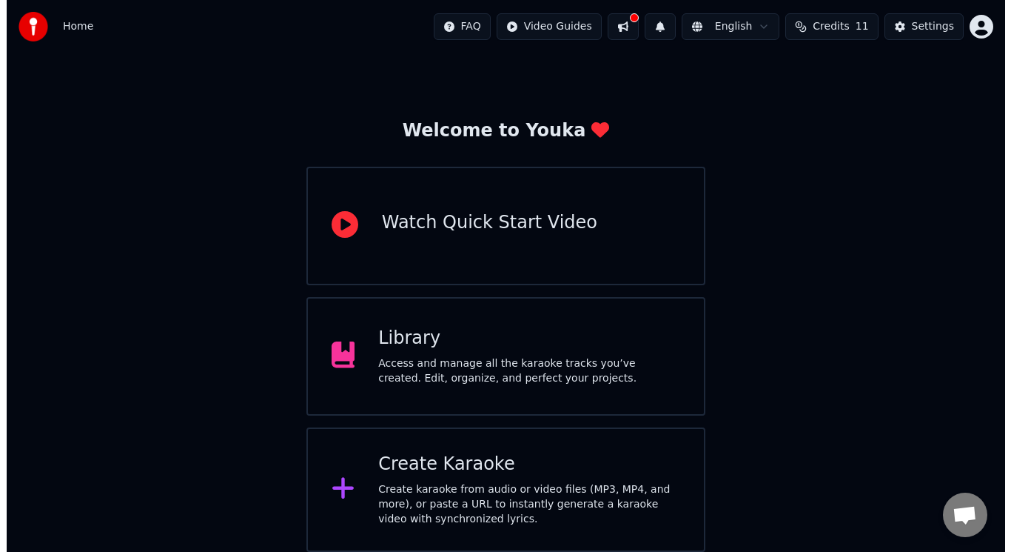
scroll to position [0, 0]
